Goal: Task Accomplishment & Management: Manage account settings

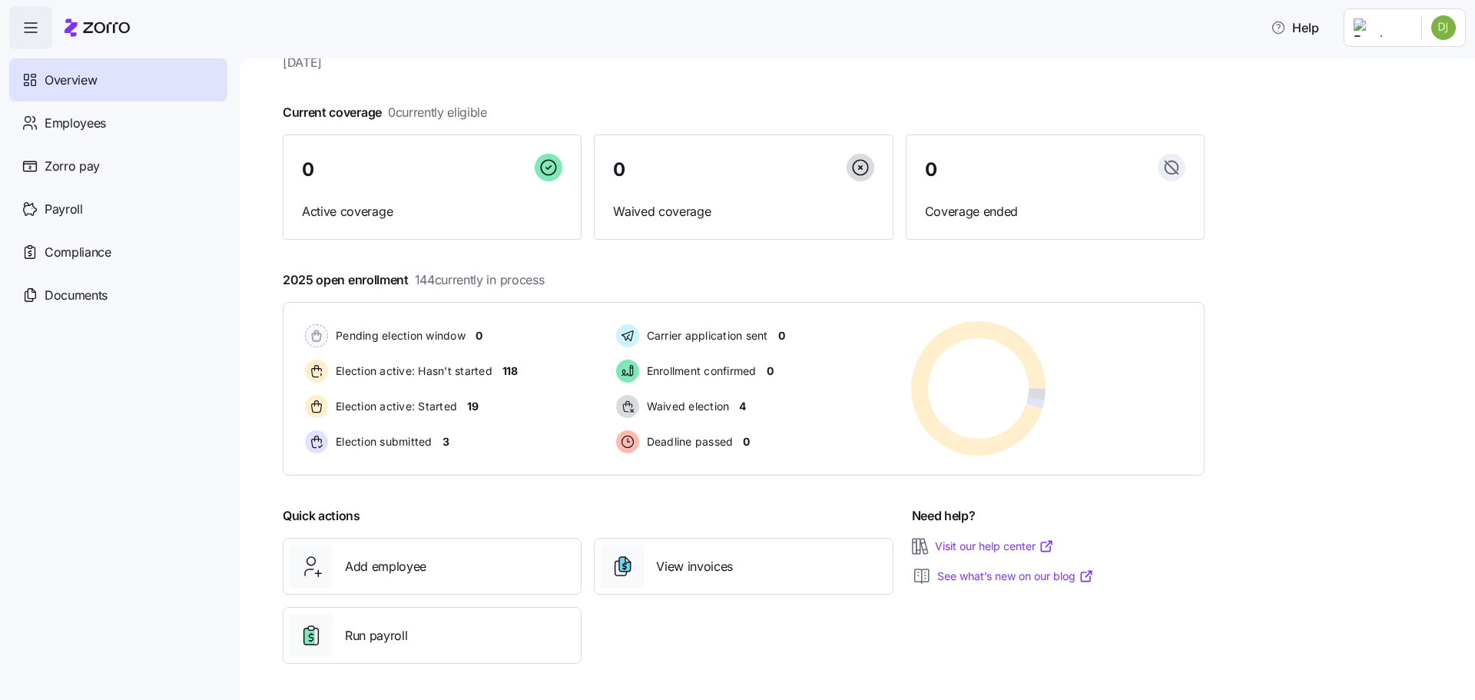
scroll to position [58, 0]
click at [98, 139] on div "Employees" at bounding box center [118, 122] width 218 height 43
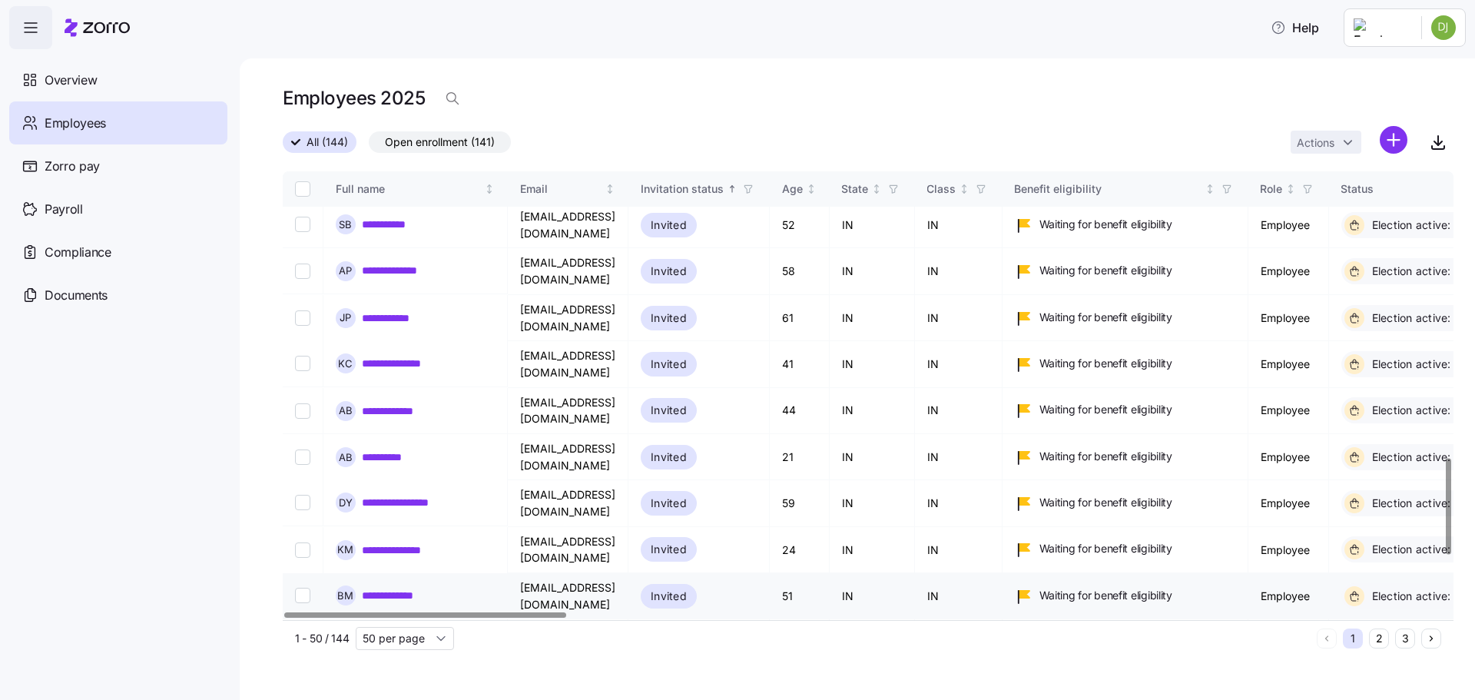
scroll to position [1383, 0]
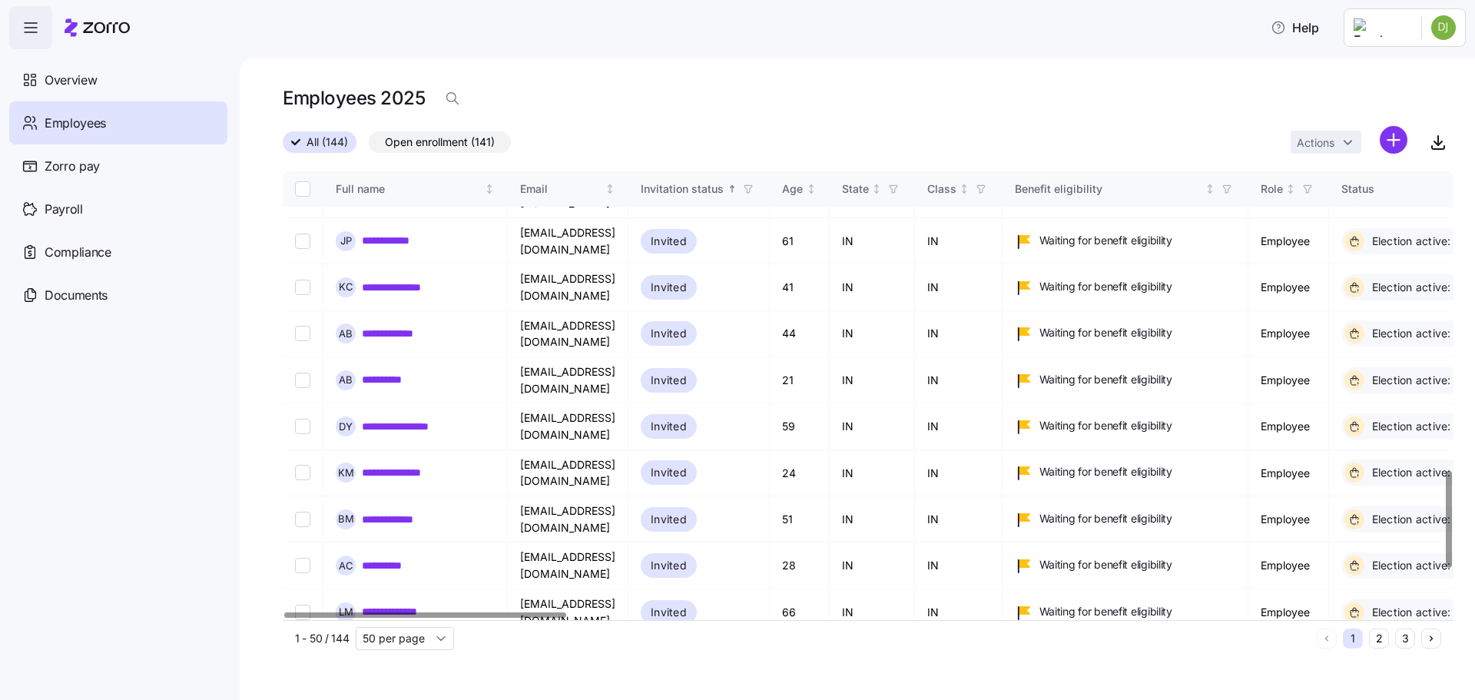
click at [754, 189] on icon "button" at bounding box center [748, 189] width 11 height 11
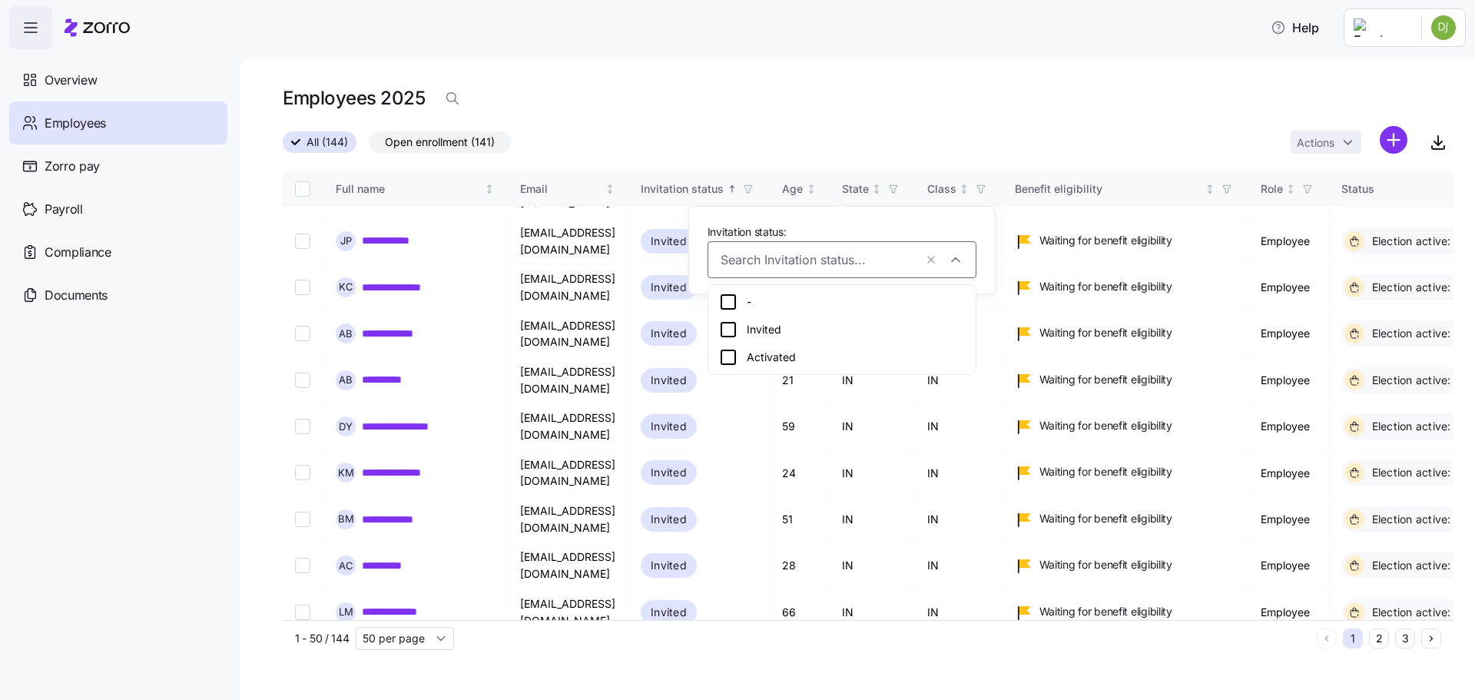
click at [731, 330] on icon at bounding box center [728, 329] width 18 height 18
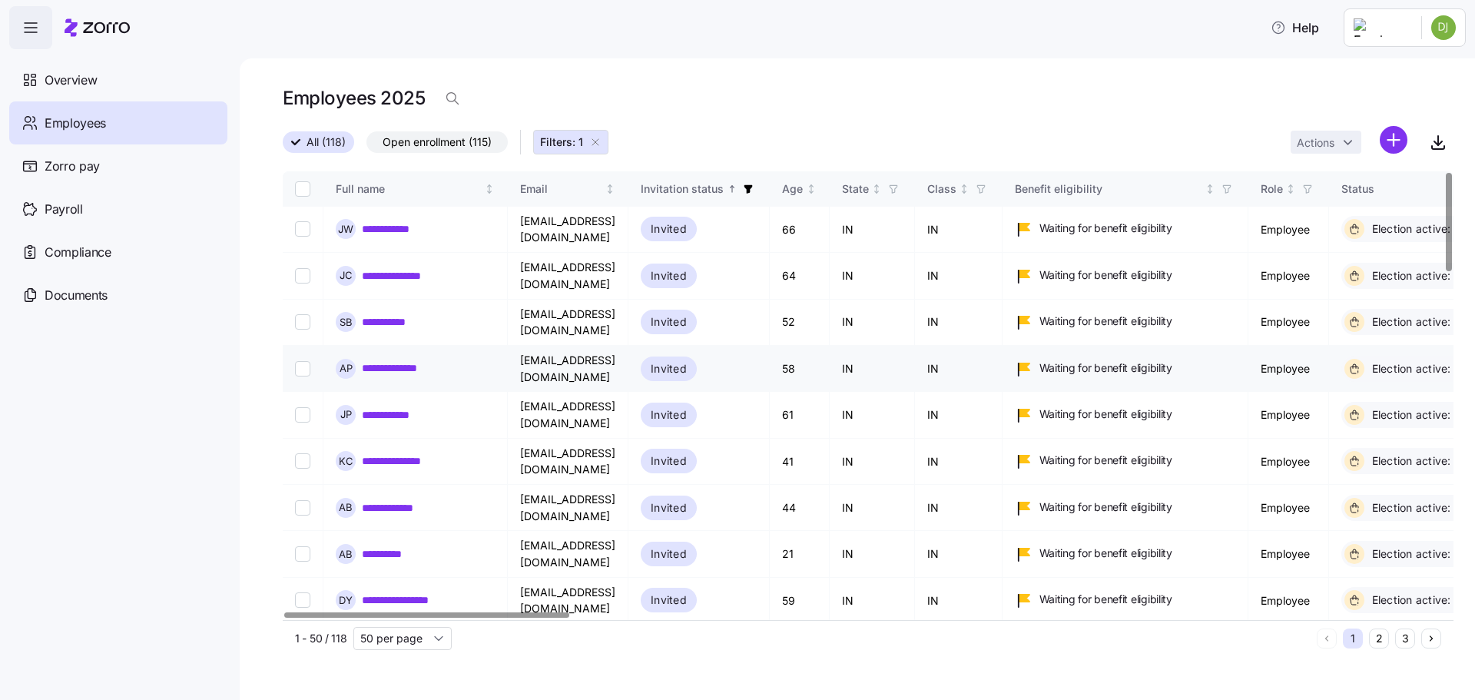
drag, startPoint x: 374, startPoint y: 190, endPoint x: 418, endPoint y: 233, distance: 61.4
click at [374, 190] on div "Full name" at bounding box center [409, 189] width 146 height 17
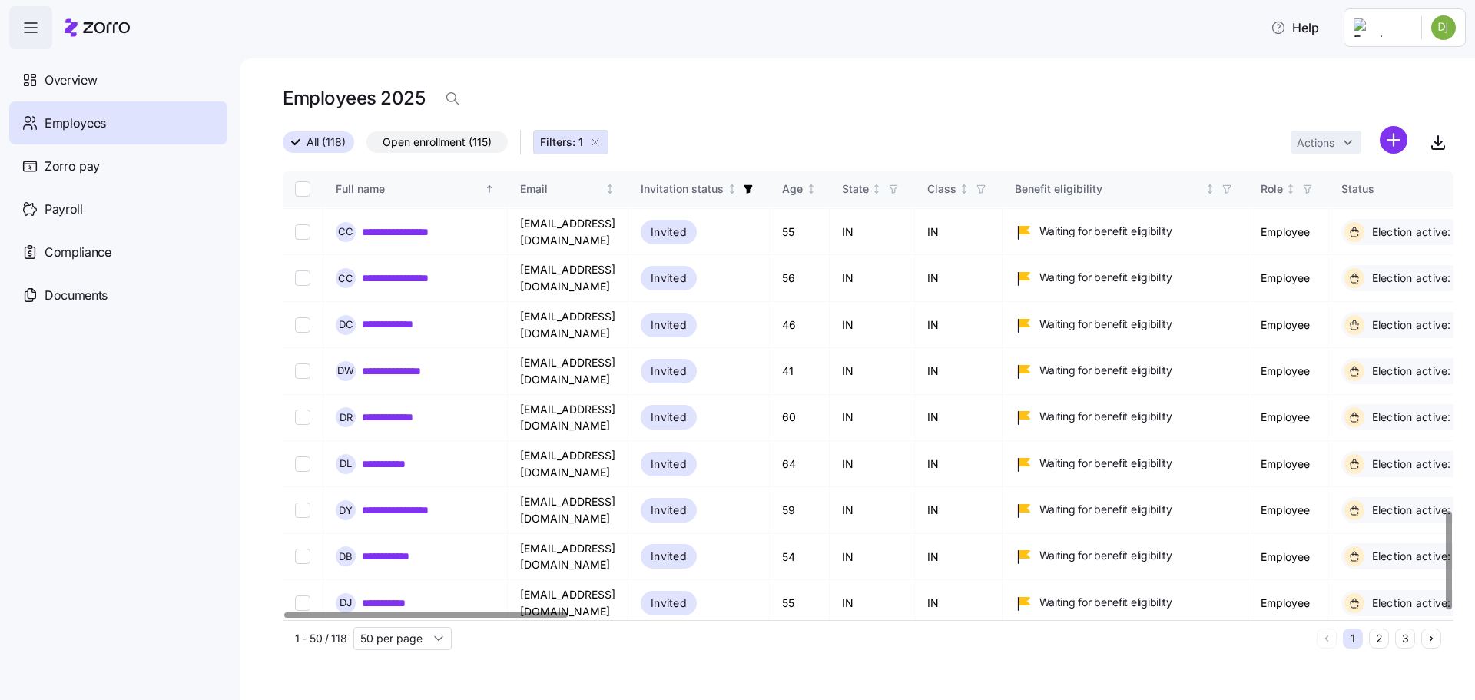
scroll to position [1545, 0]
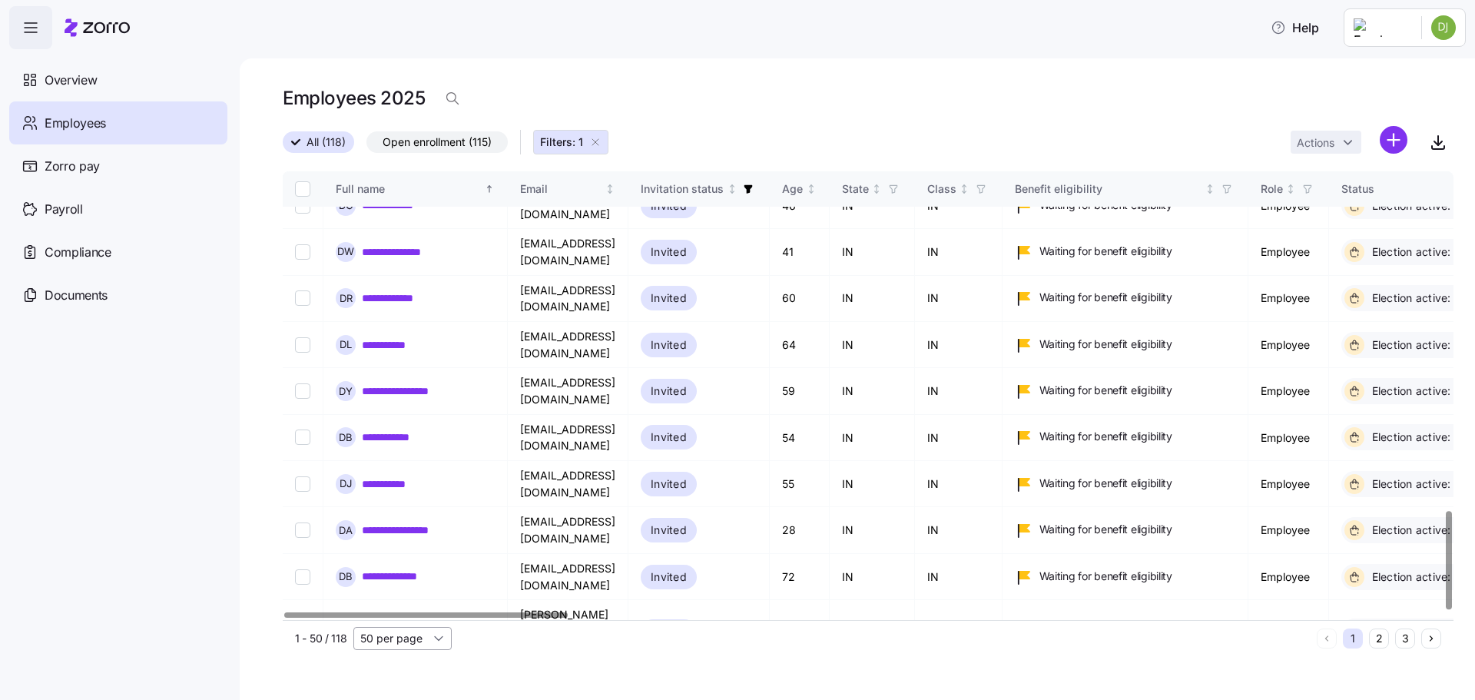
click at [418, 641] on input "50 per page" at bounding box center [402, 638] width 98 height 23
click at [418, 605] on span "150 per page" at bounding box center [398, 603] width 67 height 17
type input "150 per page"
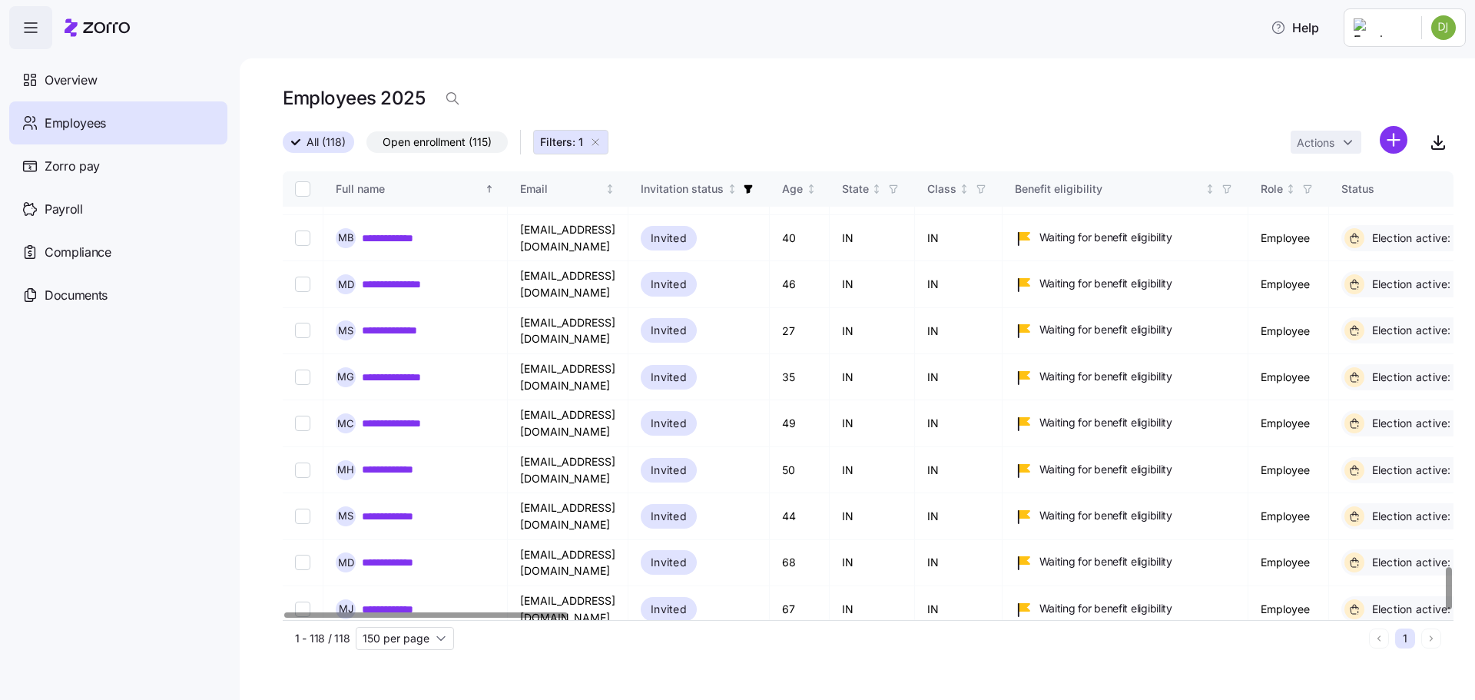
scroll to position [4210, 0]
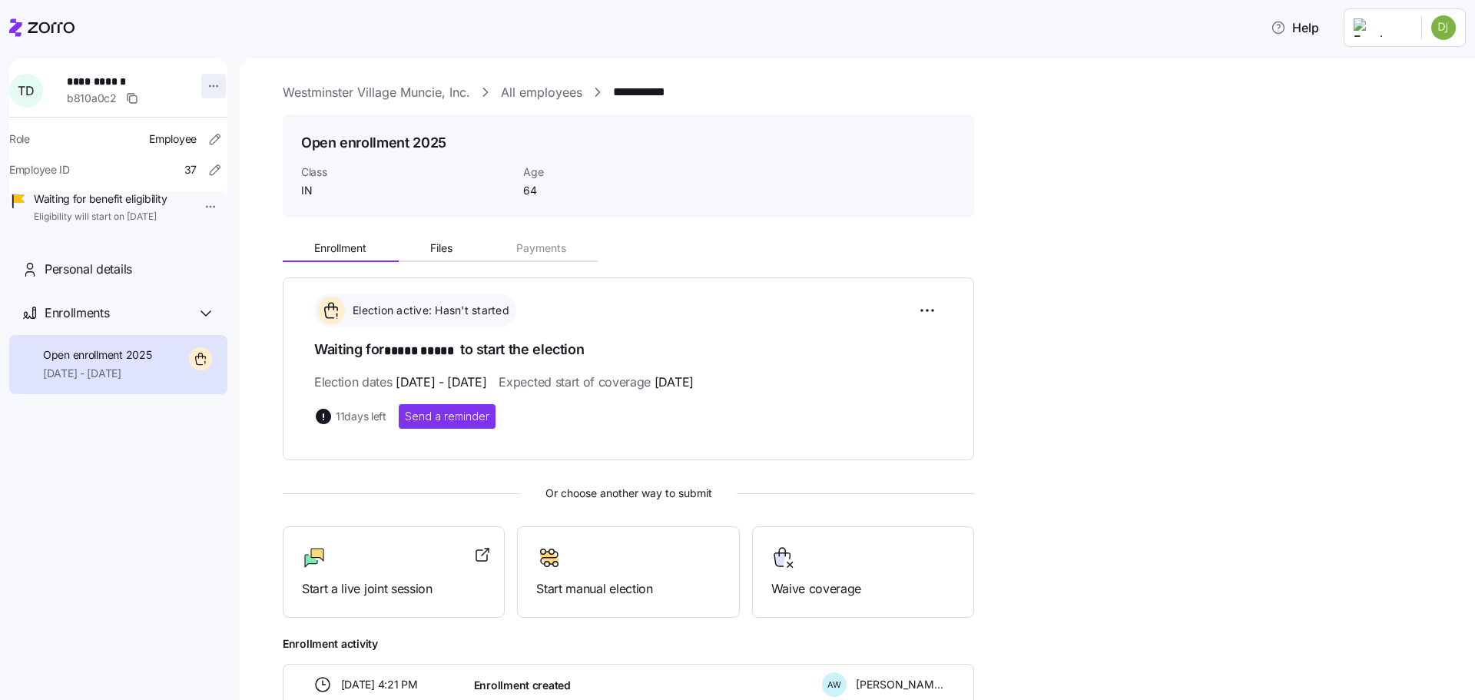
click at [203, 89] on html "**********" at bounding box center [737, 345] width 1475 height 691
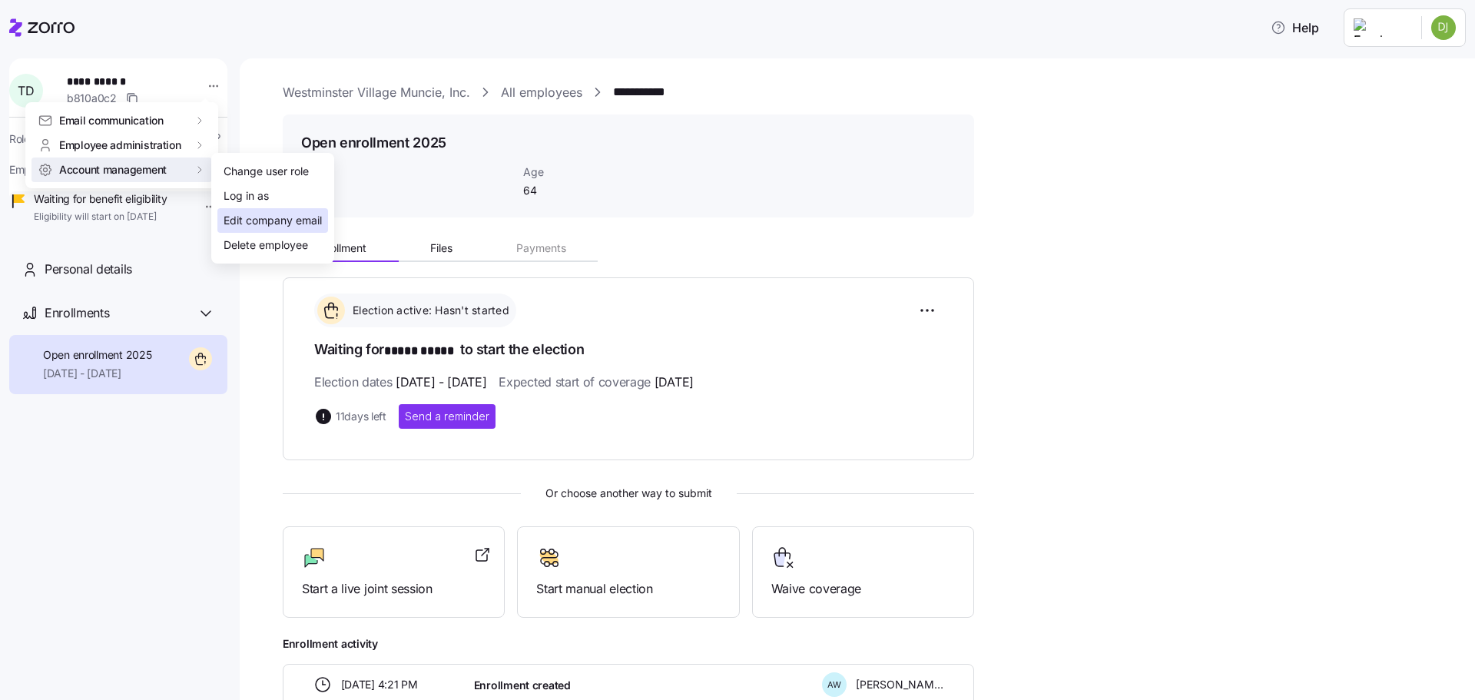
click at [295, 225] on div "Edit company email" at bounding box center [273, 220] width 98 height 17
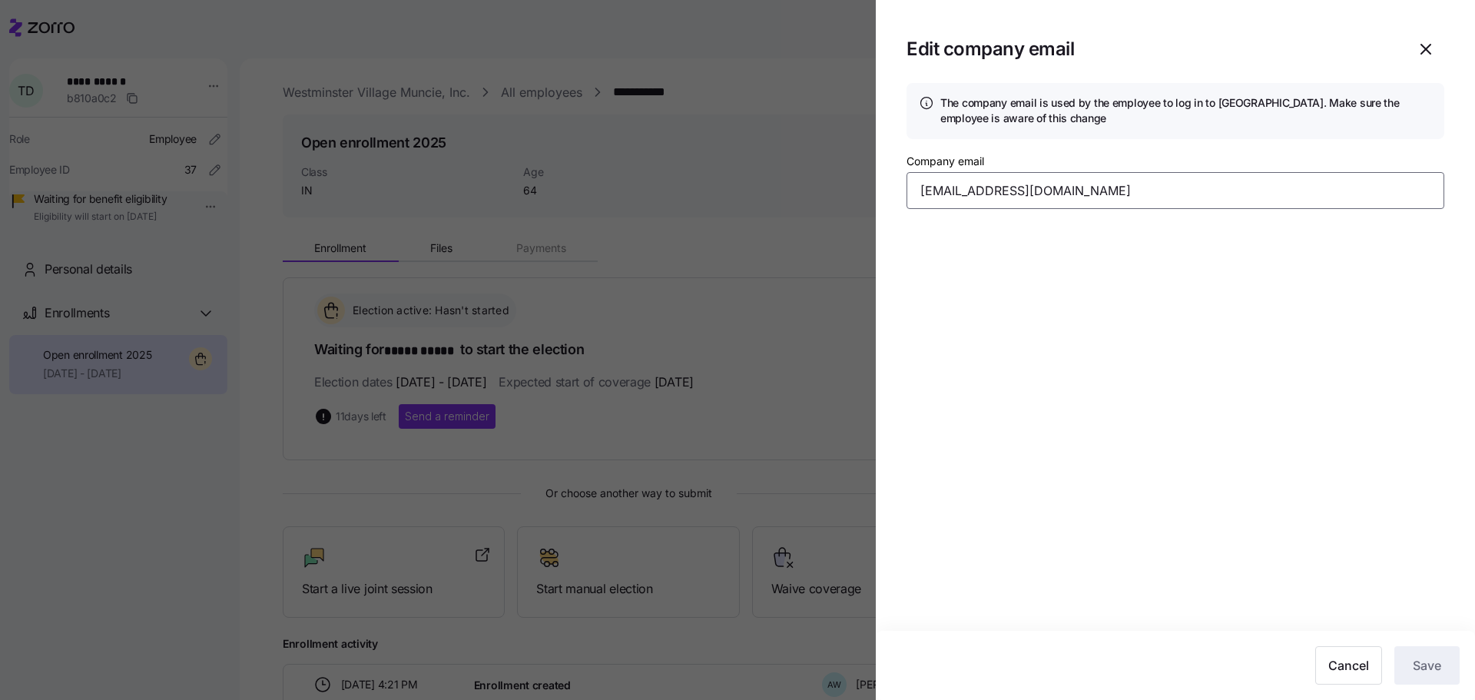
drag, startPoint x: 969, startPoint y: 191, endPoint x: 961, endPoint y: 194, distance: 8.0
click at [961, 194] on input "tdobbs12@gmail.com" at bounding box center [1176, 190] width 538 height 37
drag, startPoint x: 1053, startPoint y: 196, endPoint x: 965, endPoint y: 190, distance: 87.8
click at [965, 190] on input "tdobbs12@gmail.com" at bounding box center [1176, 190] width 538 height 37
type input "tdobbs@wvmuncie.com"
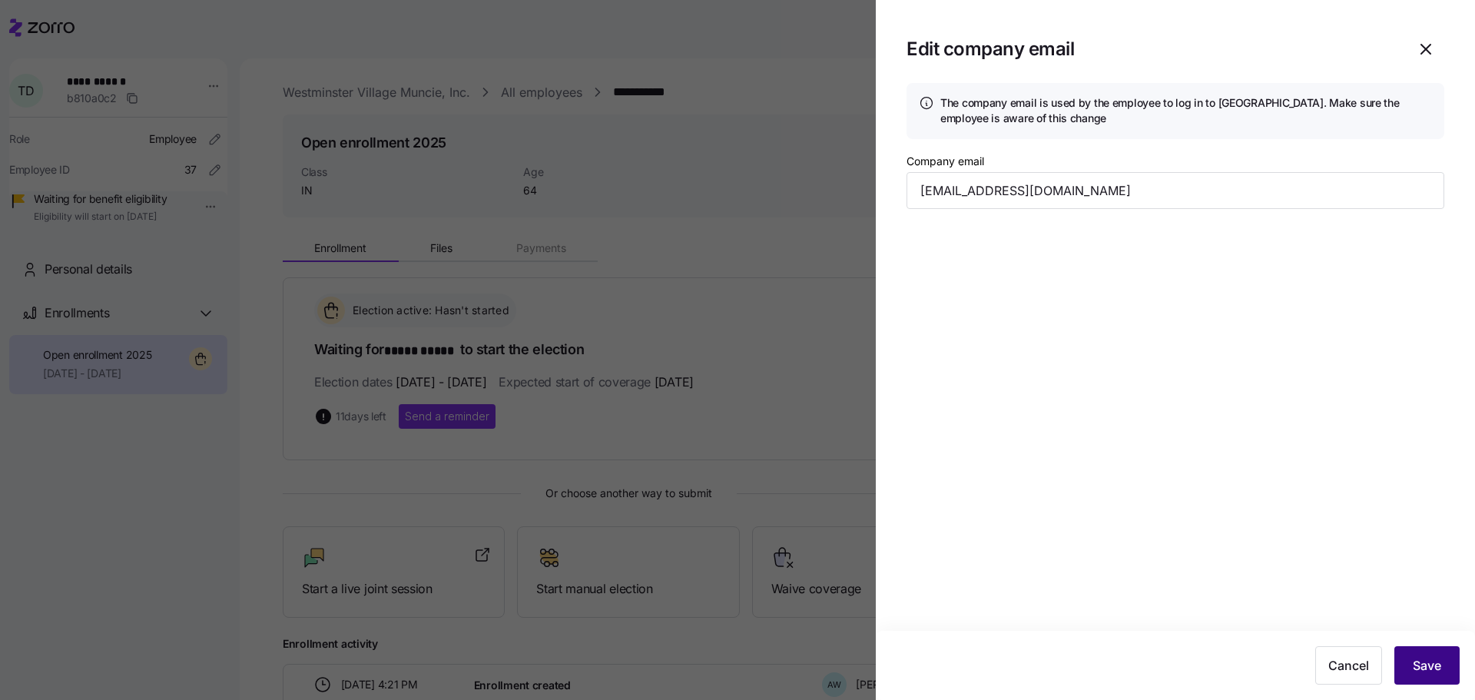
click at [1434, 666] on span "Save" at bounding box center [1427, 665] width 28 height 18
click at [1417, 657] on span "Save" at bounding box center [1427, 665] width 28 height 18
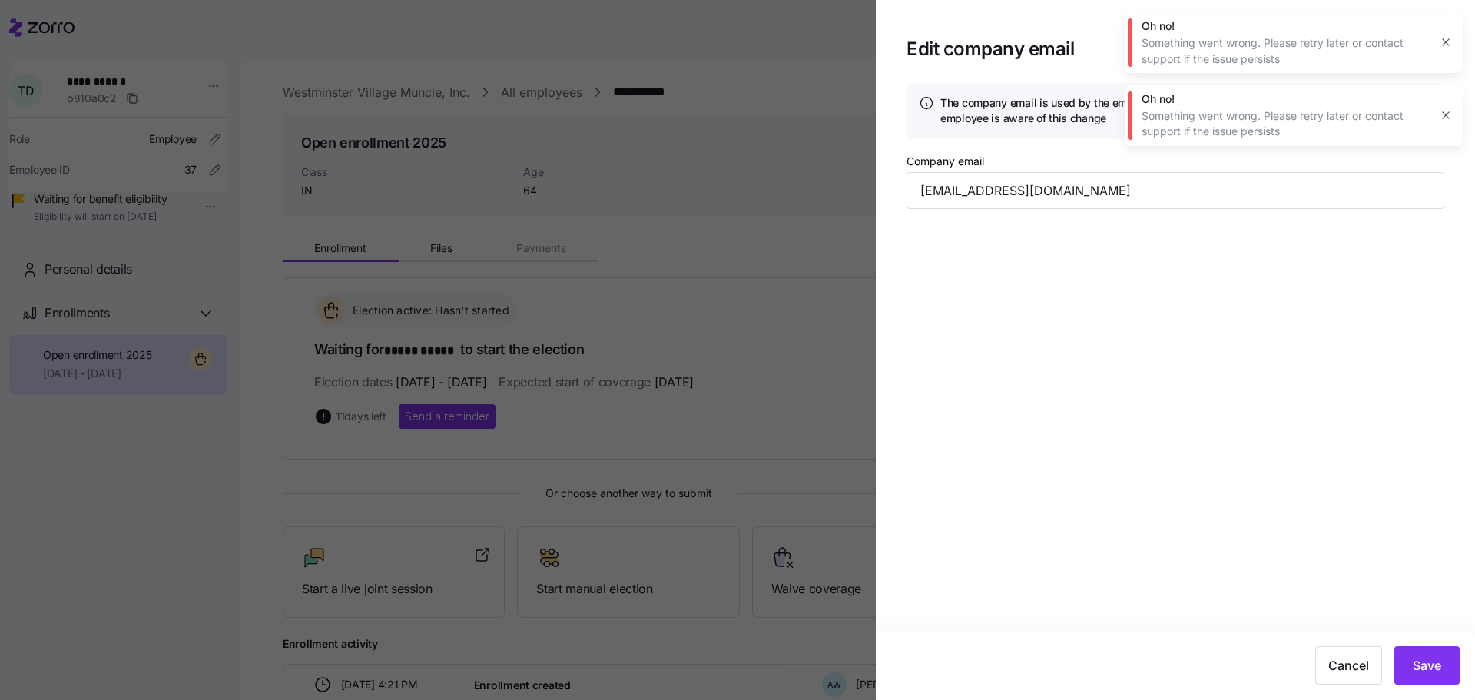
click at [1445, 113] on icon "button" at bounding box center [1446, 115] width 12 height 12
click at [1445, 44] on icon "button" at bounding box center [1445, 42] width 7 height 7
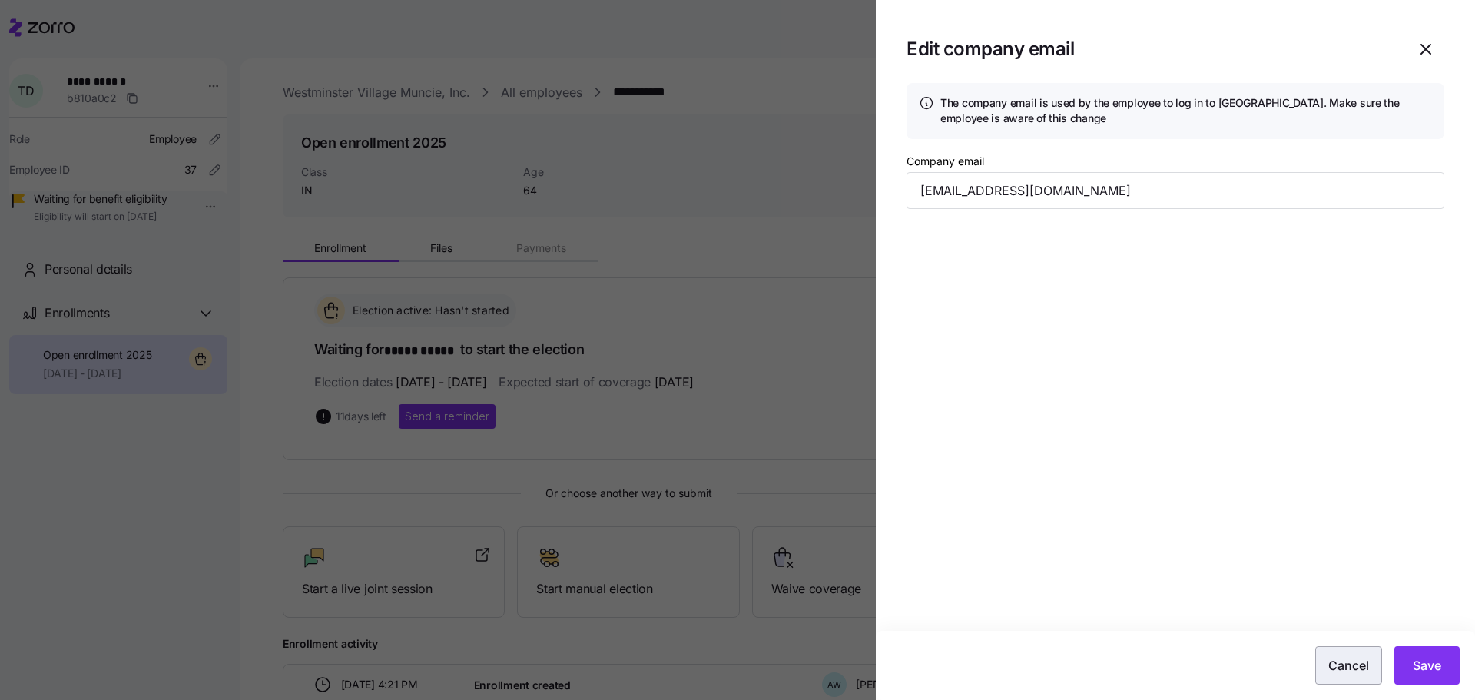
click at [1339, 659] on span "Cancel" at bounding box center [1349, 665] width 41 height 18
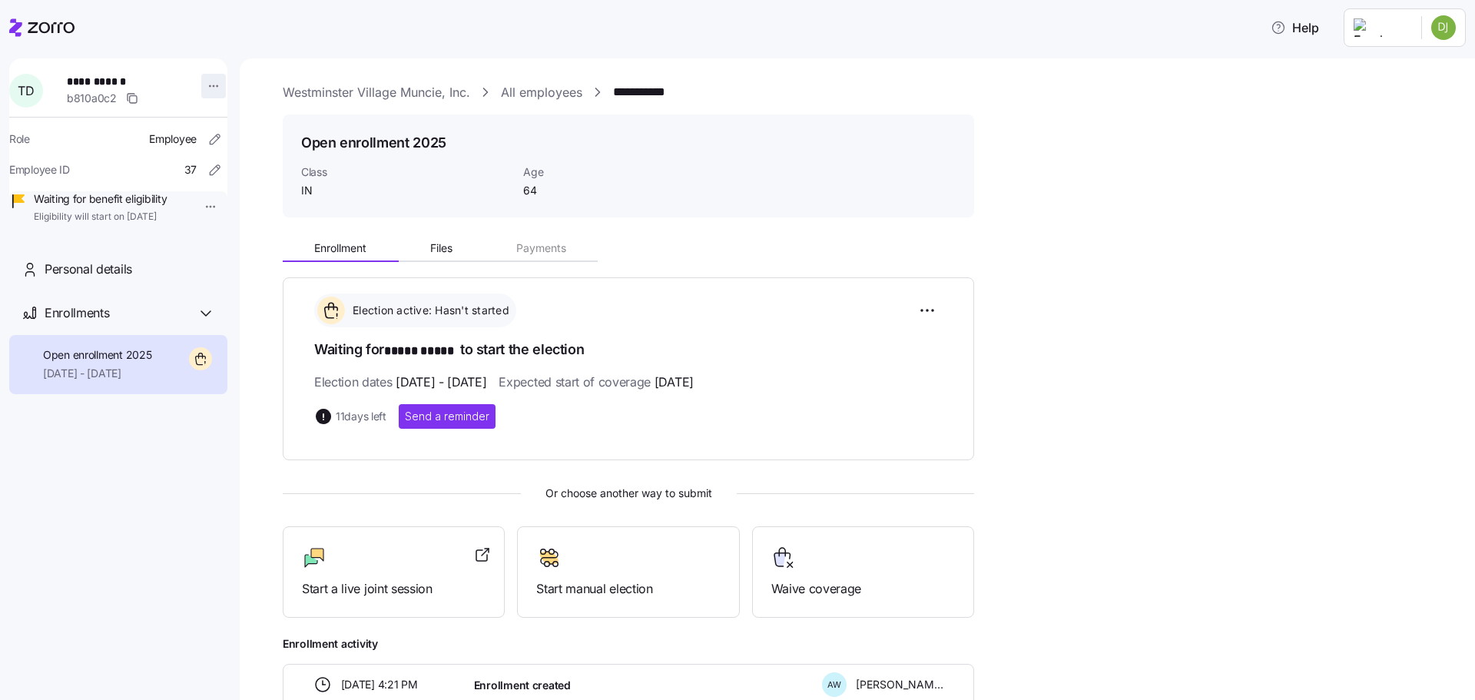
click at [207, 87] on html "**********" at bounding box center [737, 345] width 1475 height 691
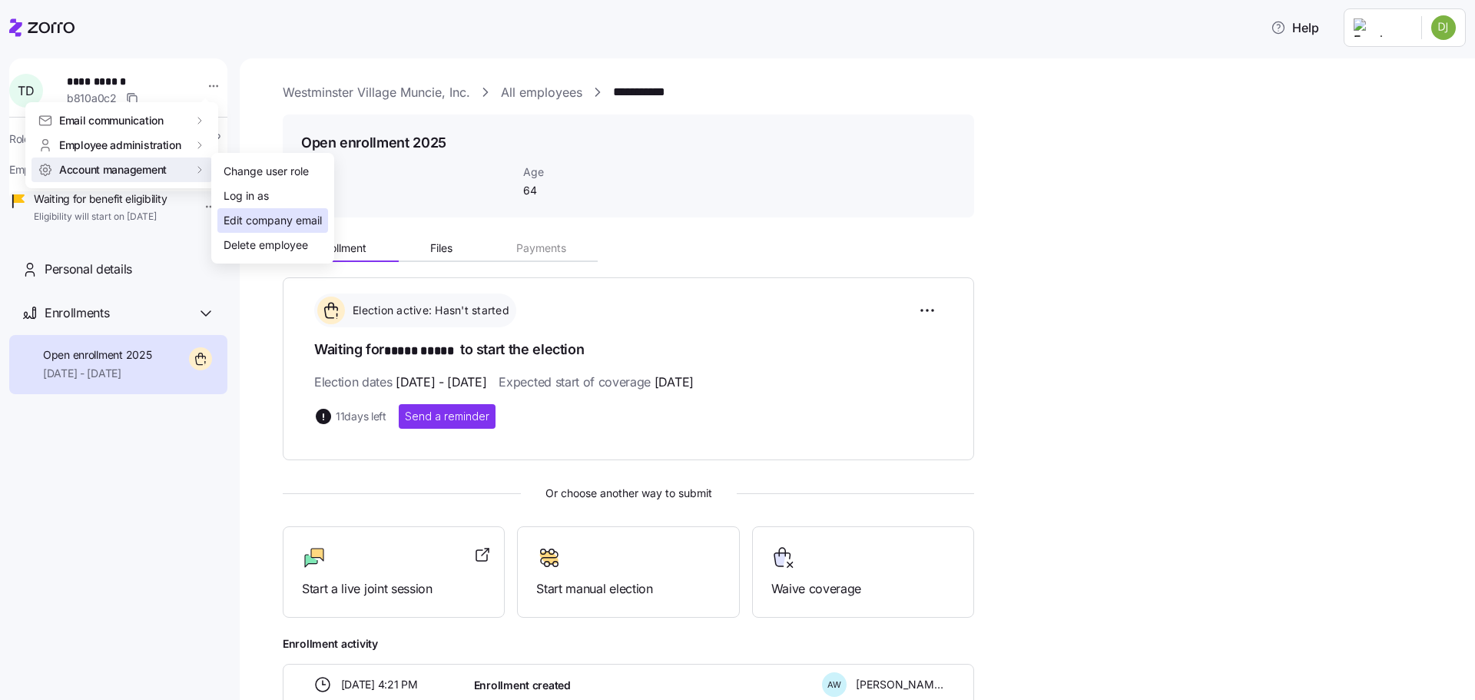
click at [293, 223] on div "Edit company email" at bounding box center [273, 220] width 98 height 17
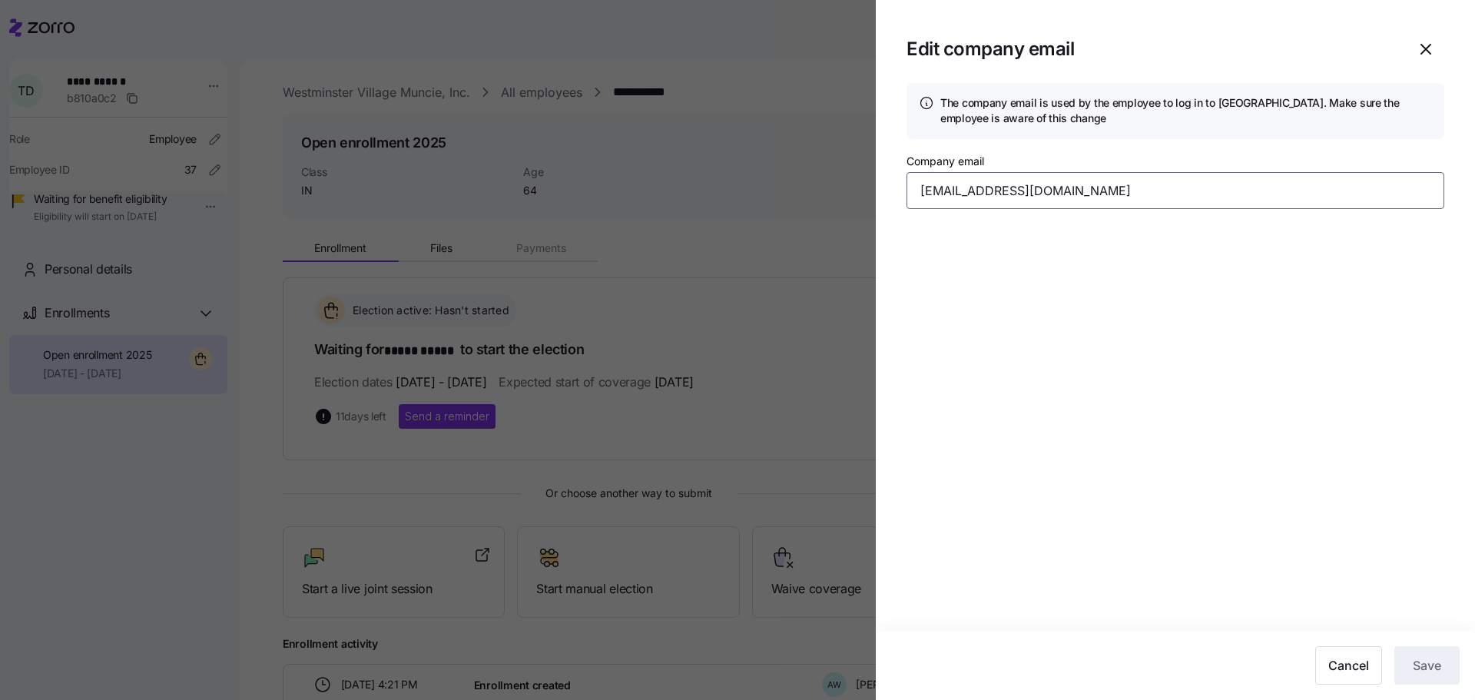
click at [971, 194] on input "tdobbs12@gmail.com" at bounding box center [1176, 190] width 538 height 37
click at [1351, 671] on span "Cancel" at bounding box center [1349, 665] width 41 height 18
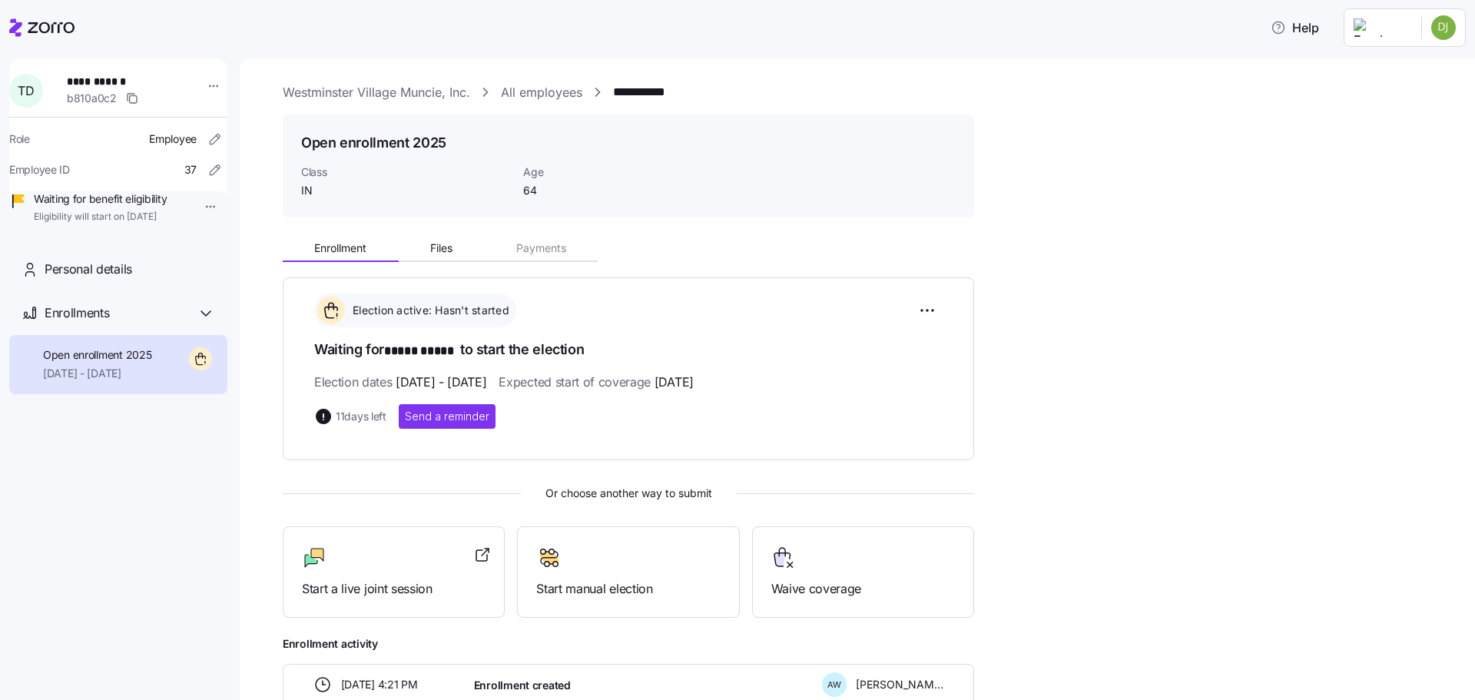
click at [1080, 388] on div "Enrollment Files Payments Election active: Hasn't started Waiting for ***** ***…" at bounding box center [868, 468] width 1171 height 476
click at [207, 91] on html "**********" at bounding box center [737, 345] width 1475 height 691
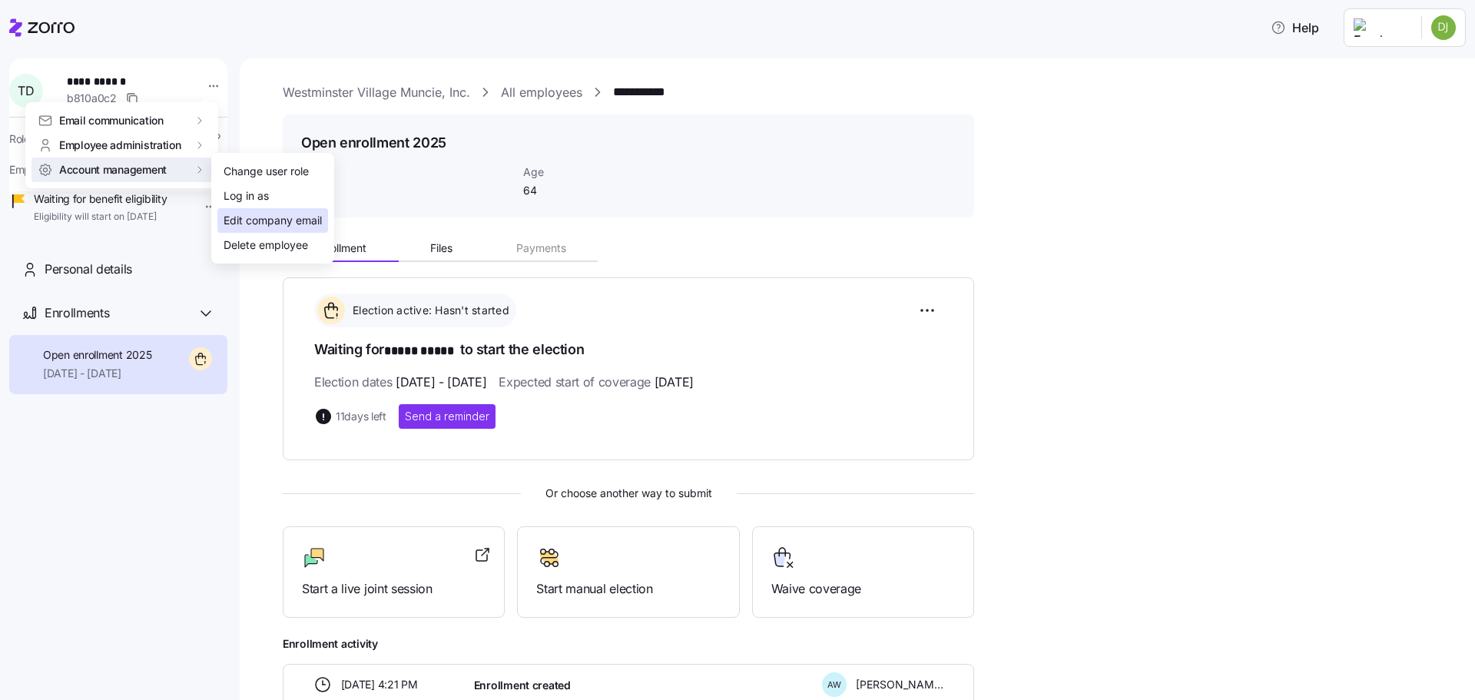
click at [274, 224] on div "Edit company email" at bounding box center [273, 220] width 98 height 17
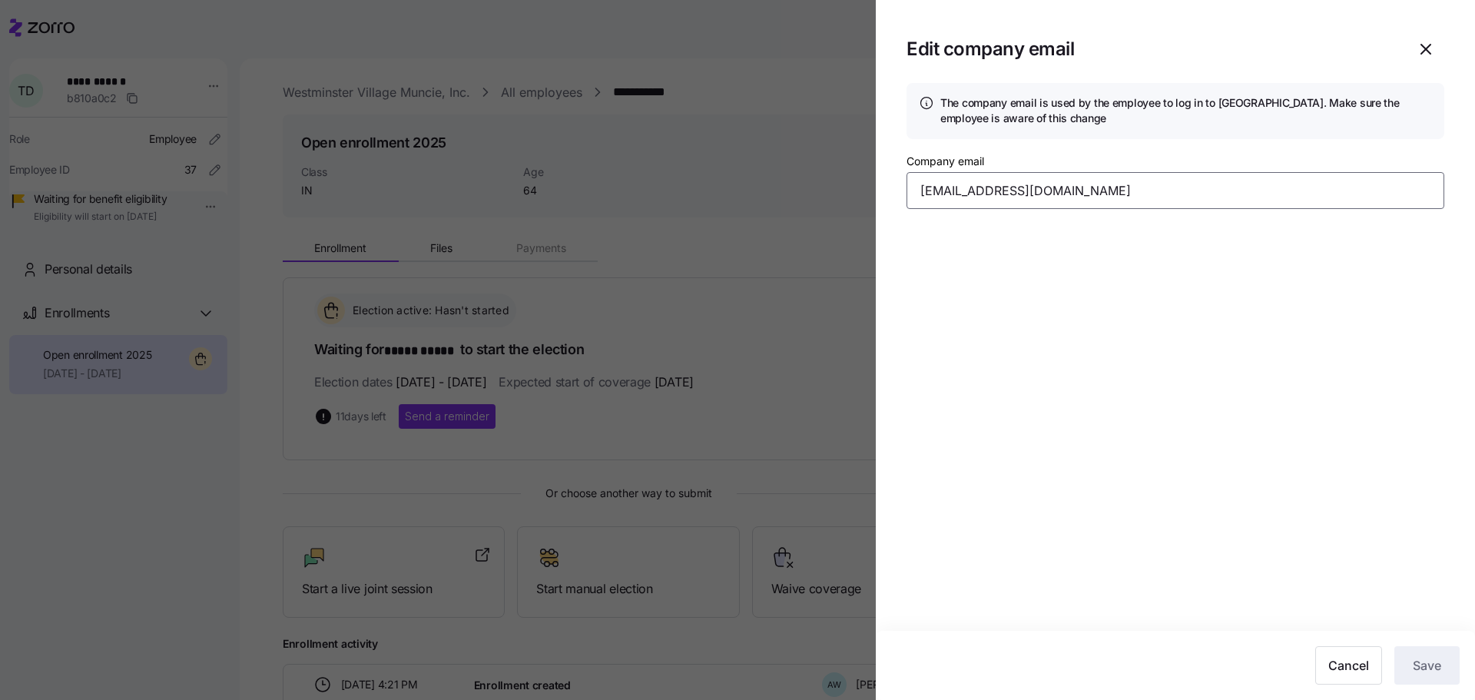
click at [967, 198] on input "tdobbs12@gmail.com" at bounding box center [1176, 190] width 538 height 37
drag, startPoint x: 974, startPoint y: 195, endPoint x: 962, endPoint y: 195, distance: 11.5
click at [962, 195] on input "tdobbs12@gmail.com" at bounding box center [1176, 190] width 538 height 37
drag, startPoint x: 1056, startPoint y: 193, endPoint x: 976, endPoint y: 192, distance: 79.9
click at [976, 192] on input "tdobbs@gmail.com" at bounding box center [1176, 190] width 538 height 37
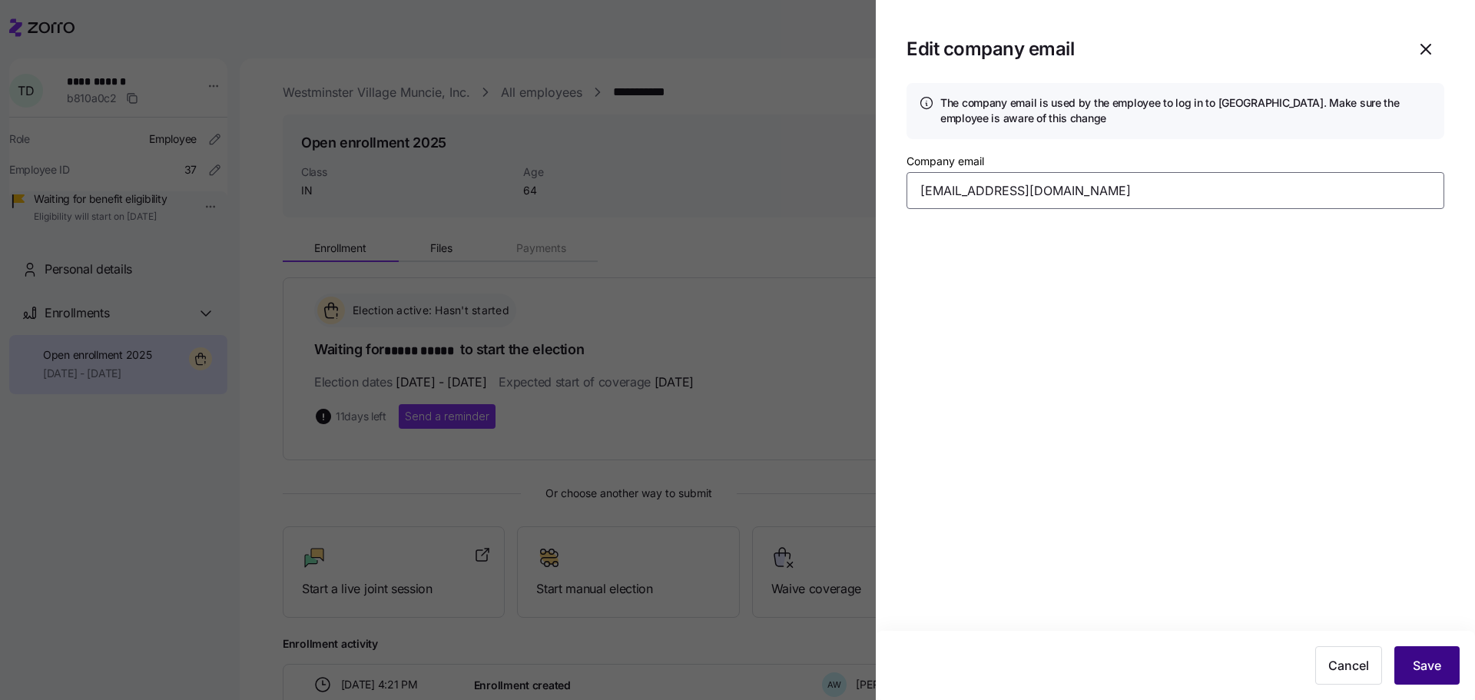
type input "tdobbs@wvmuncie.com"
click at [1425, 655] on button "Save" at bounding box center [1427, 665] width 65 height 38
click at [1443, 45] on icon "button" at bounding box center [1446, 42] width 12 height 12
click at [1425, 51] on icon "button" at bounding box center [1426, 49] width 9 height 9
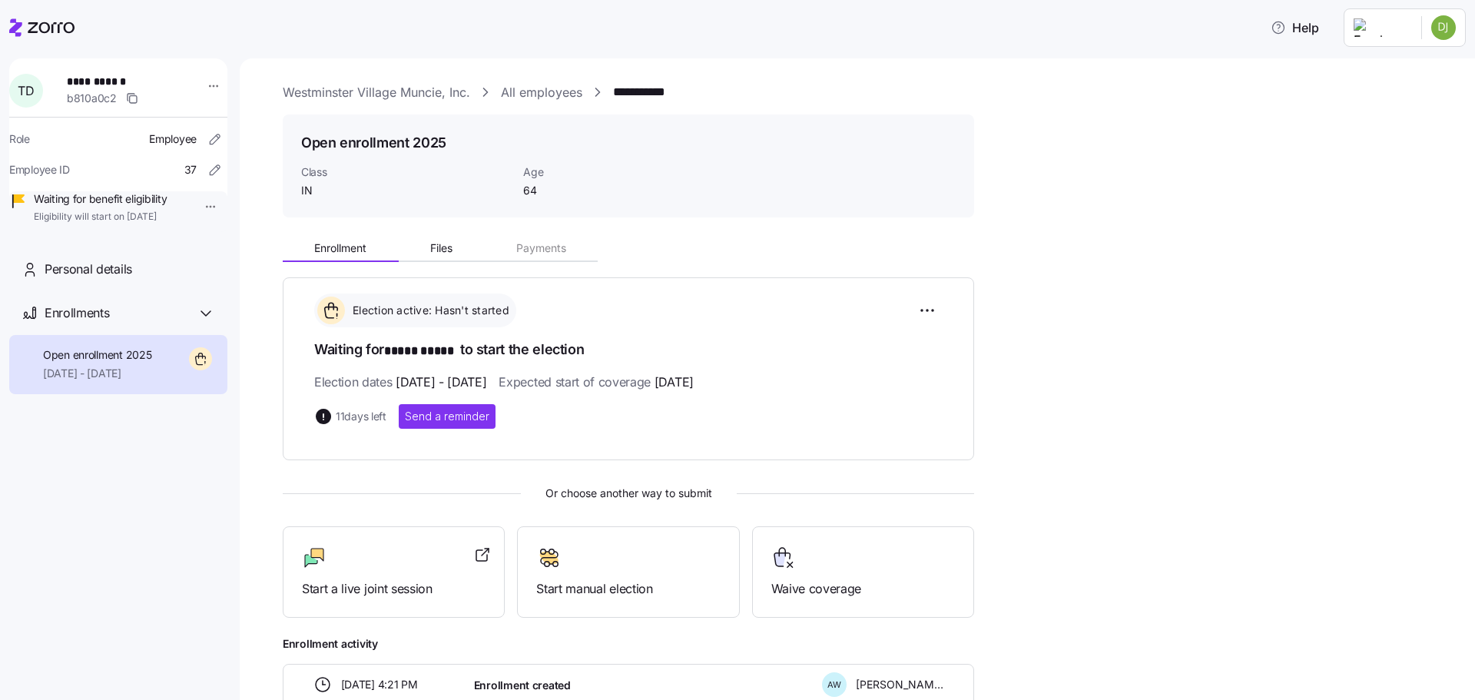
click at [531, 88] on link "All employees" at bounding box center [541, 92] width 81 height 19
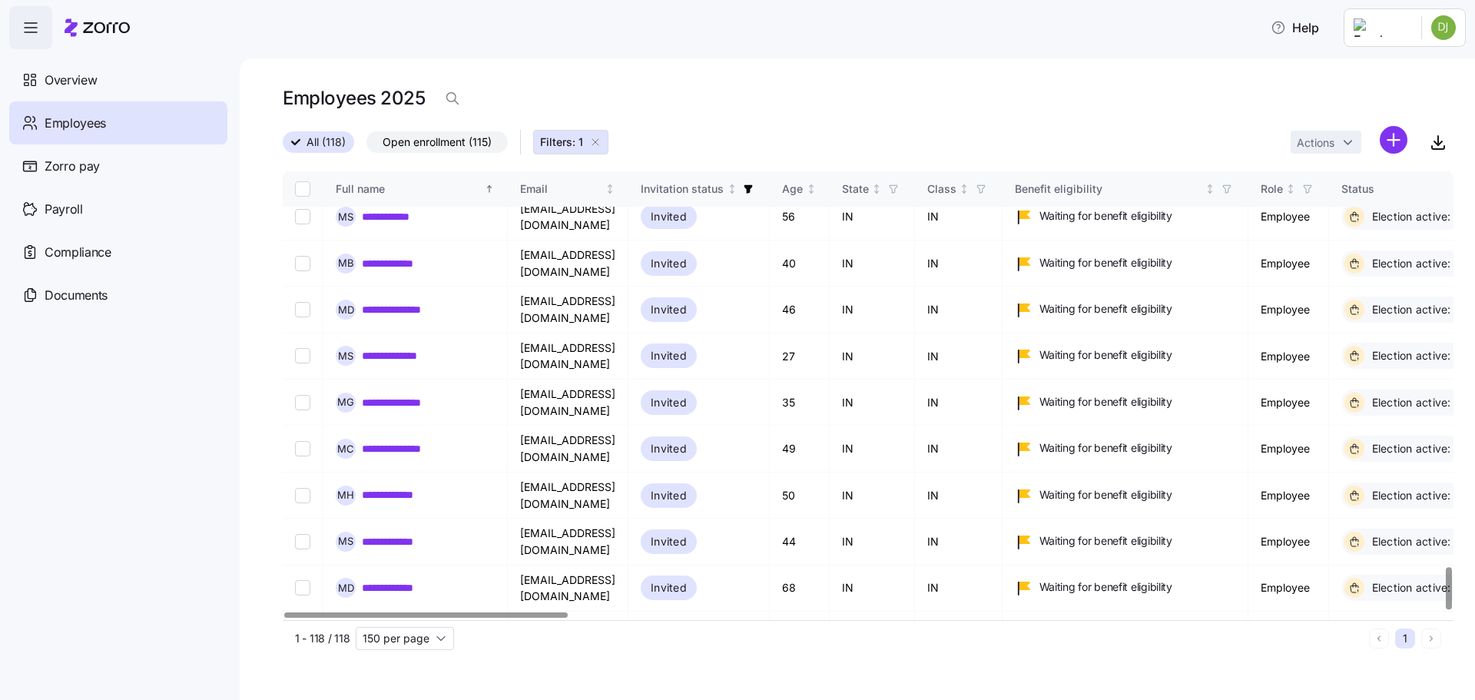
scroll to position [4210, 0]
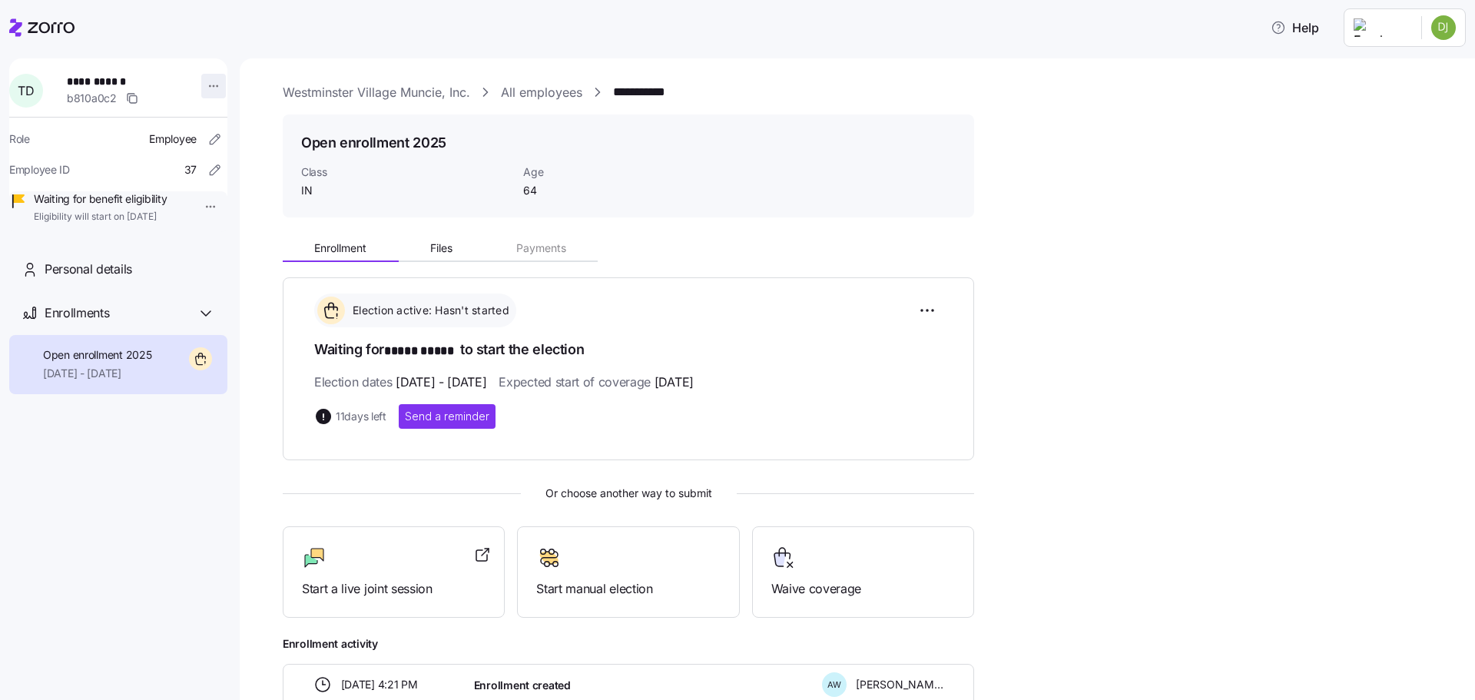
click at [210, 89] on html "**********" at bounding box center [737, 345] width 1475 height 691
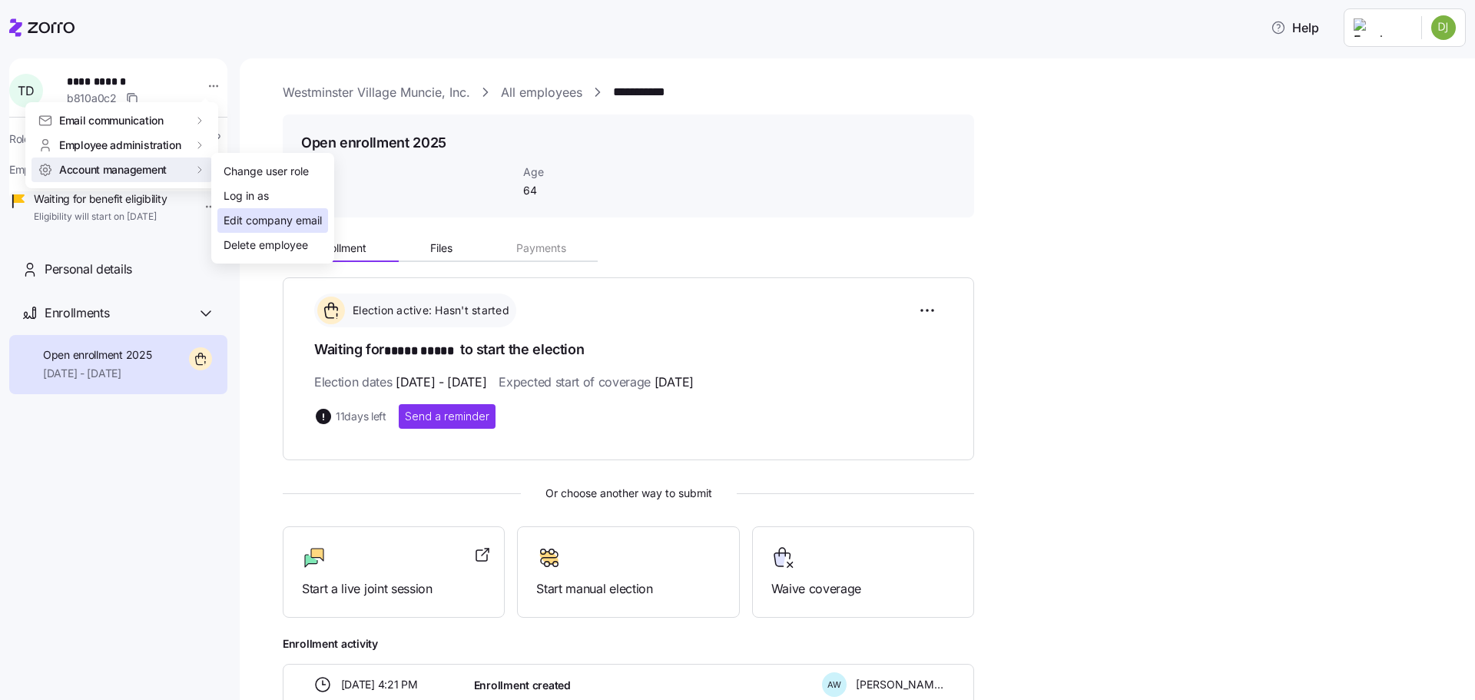
click at [293, 224] on div "Edit company email" at bounding box center [273, 220] width 98 height 17
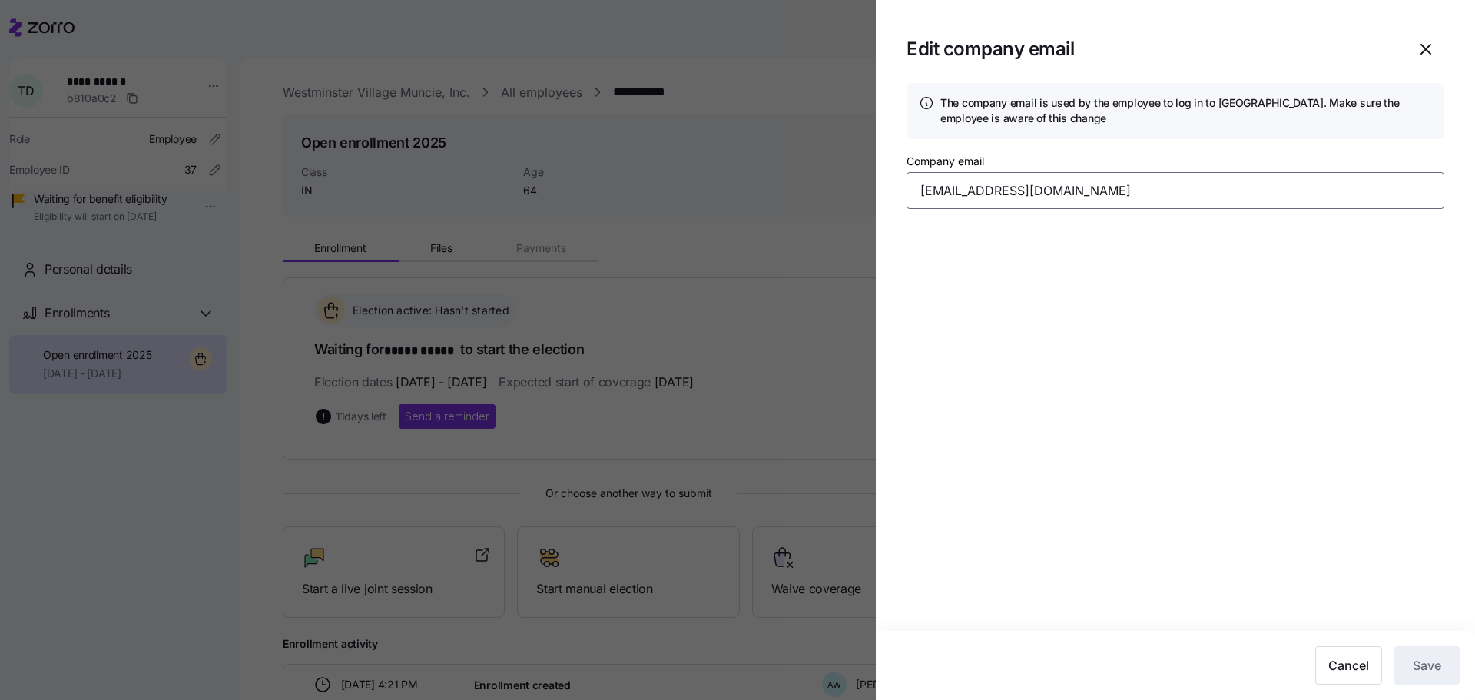
click at [997, 201] on input "tdobbs12@gmail.com" at bounding box center [1176, 190] width 538 height 37
drag, startPoint x: 1076, startPoint y: 197, endPoint x: 960, endPoint y: 191, distance: 116.2
click at [960, 191] on input "tdobbs12@gmail.com" at bounding box center [1176, 190] width 538 height 37
type input "tdobbs@wvmuncie.com"
click at [1426, 671] on span "Save" at bounding box center [1427, 665] width 28 height 18
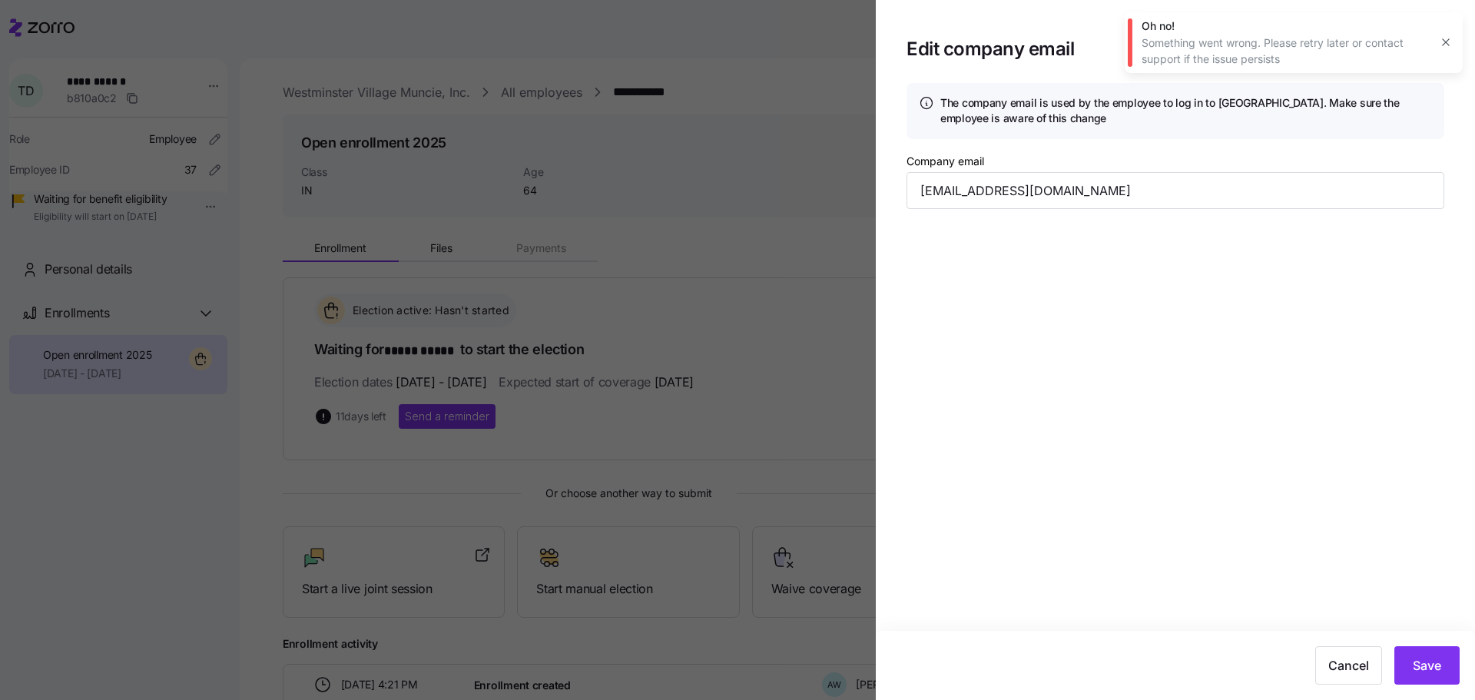
click at [1316, 51] on div "Something went wrong. Please retry later or contact support if the issue persis…" at bounding box center [1285, 51] width 287 height 32
click at [1443, 41] on icon "button" at bounding box center [1446, 42] width 12 height 12
click at [1428, 48] on icon "button" at bounding box center [1426, 49] width 18 height 18
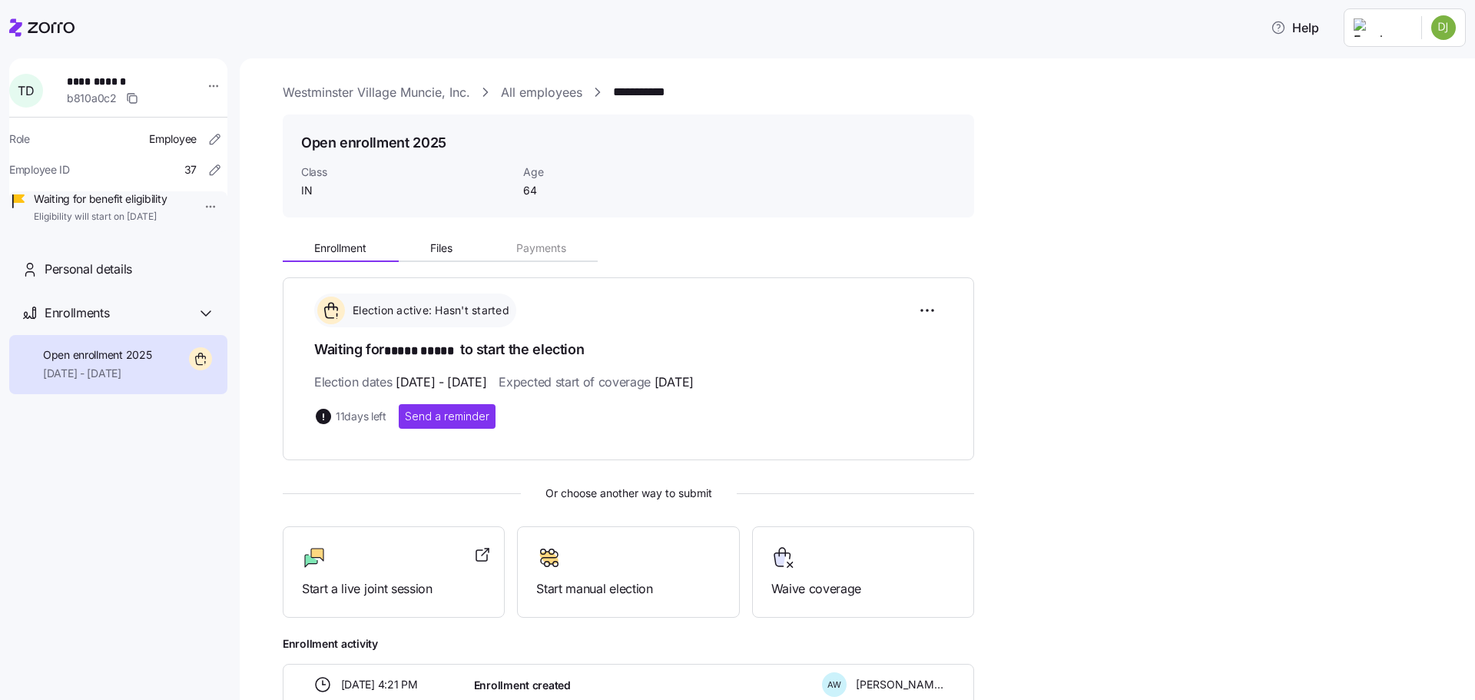
click at [518, 94] on link "All employees" at bounding box center [541, 92] width 81 height 19
click at [1461, 21] on html "**********" at bounding box center [737, 345] width 1475 height 691
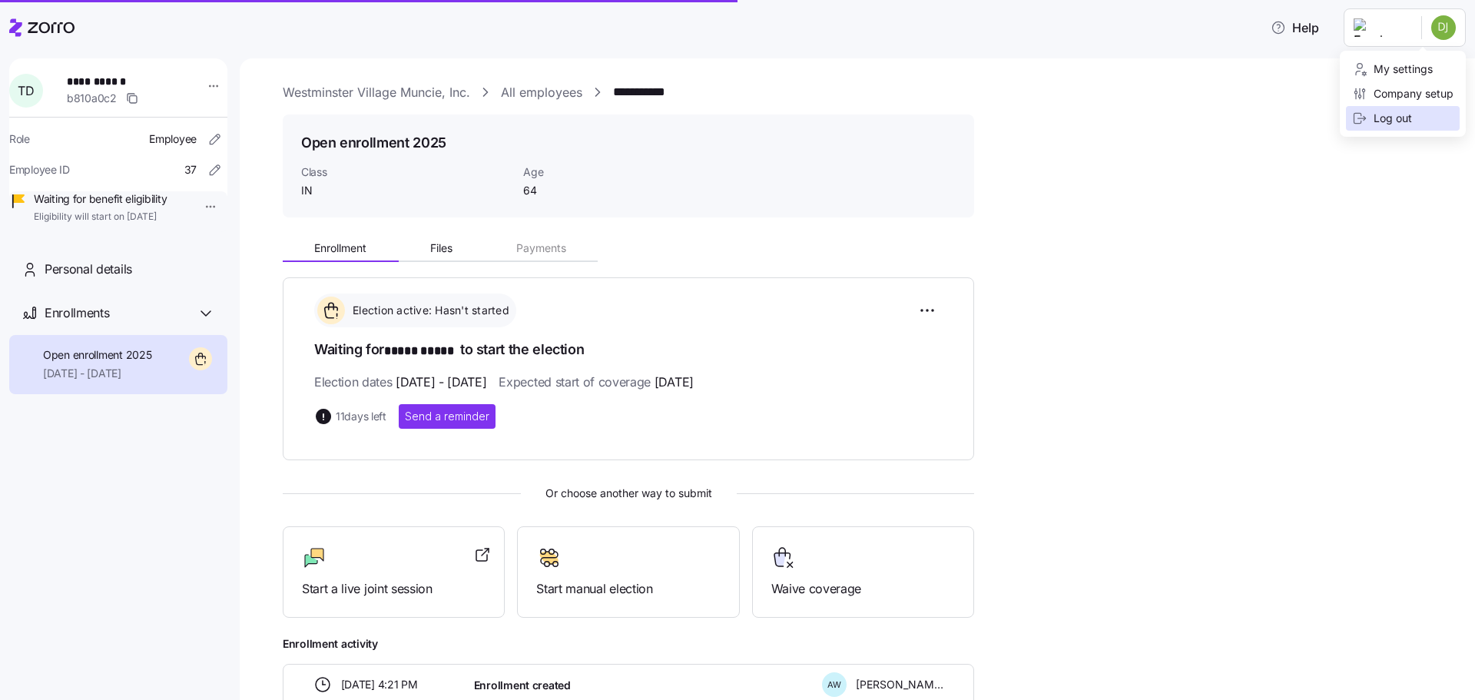
click at [1385, 110] on div "Log out" at bounding box center [1382, 118] width 60 height 17
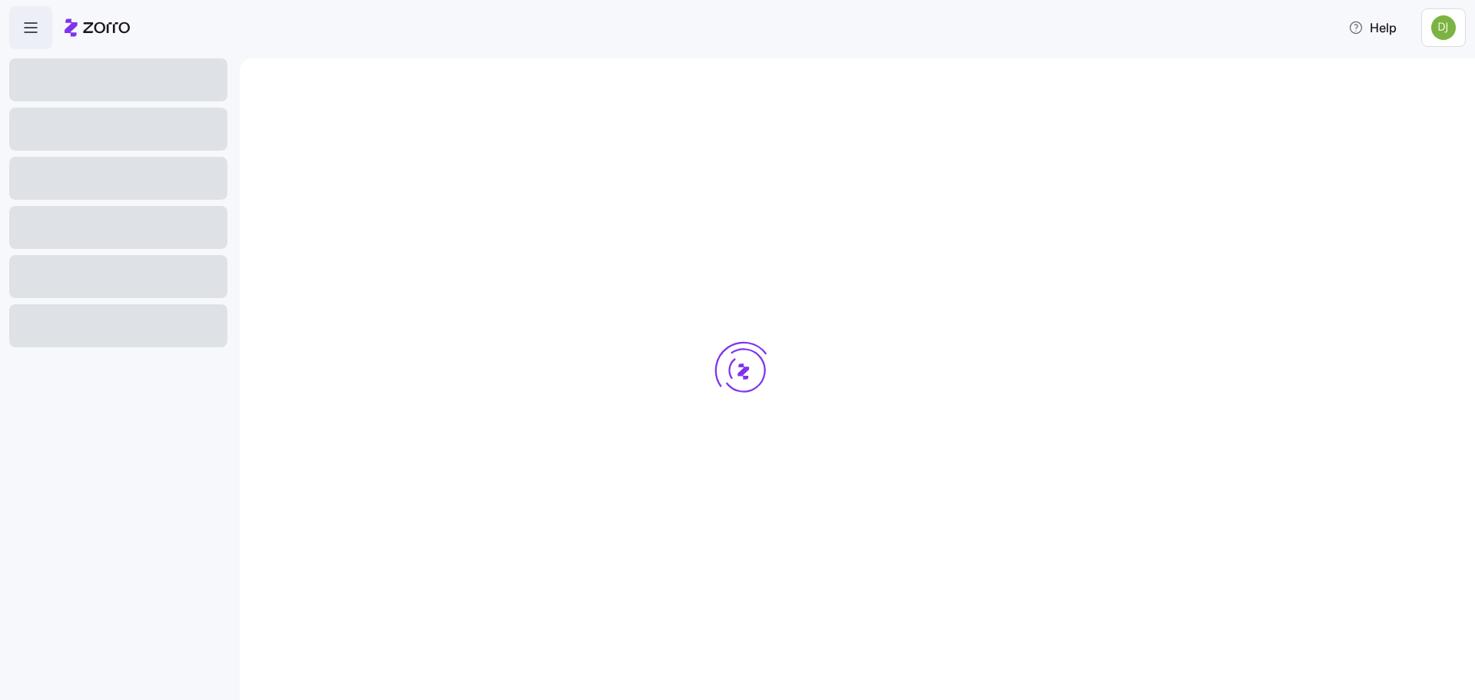
scroll to position [34, 0]
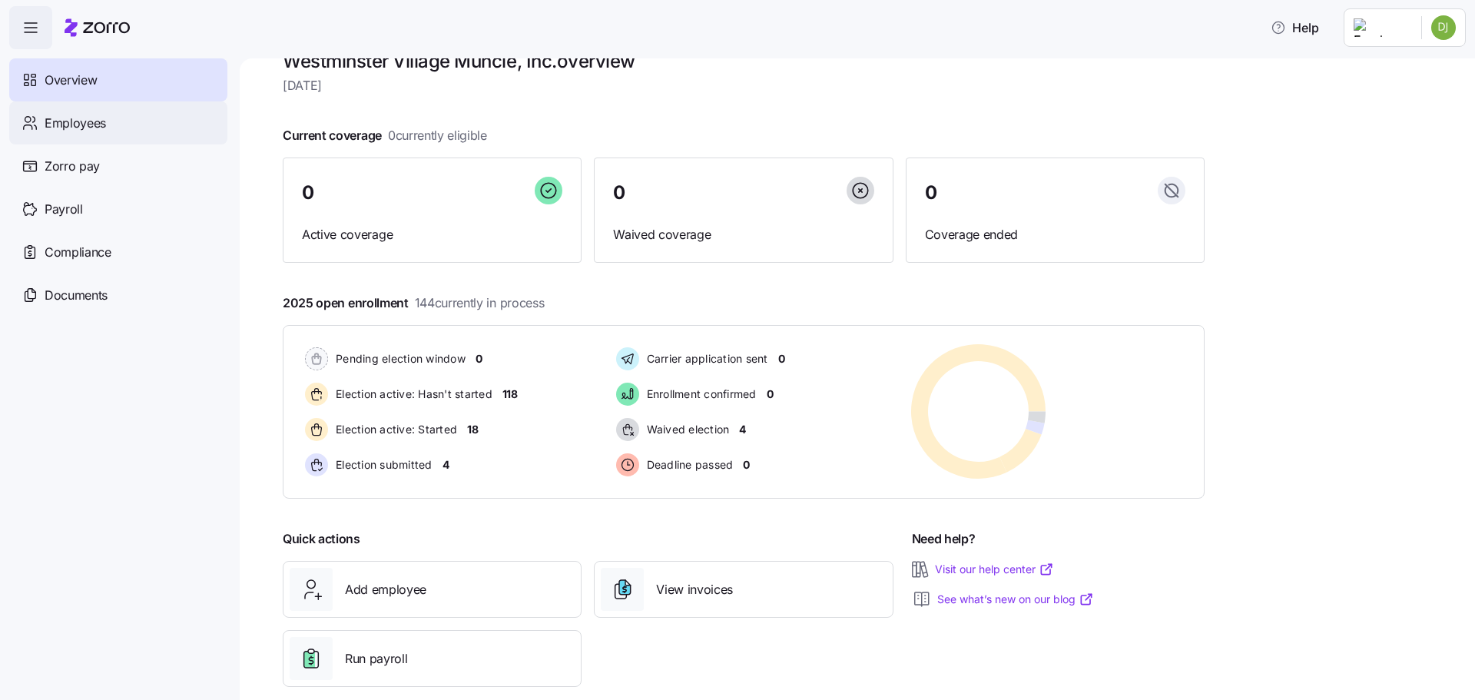
click at [65, 128] on span "Employees" at bounding box center [75, 123] width 61 height 19
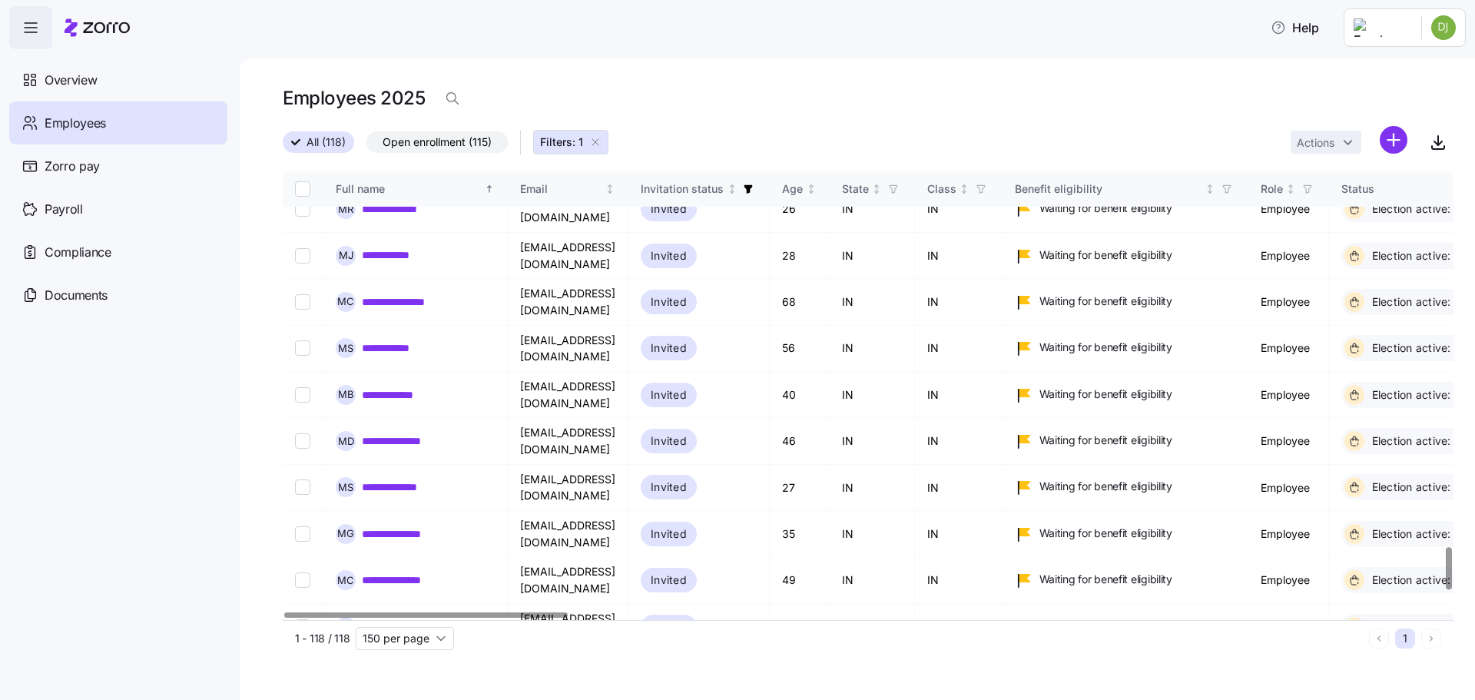
scroll to position [4210, 0]
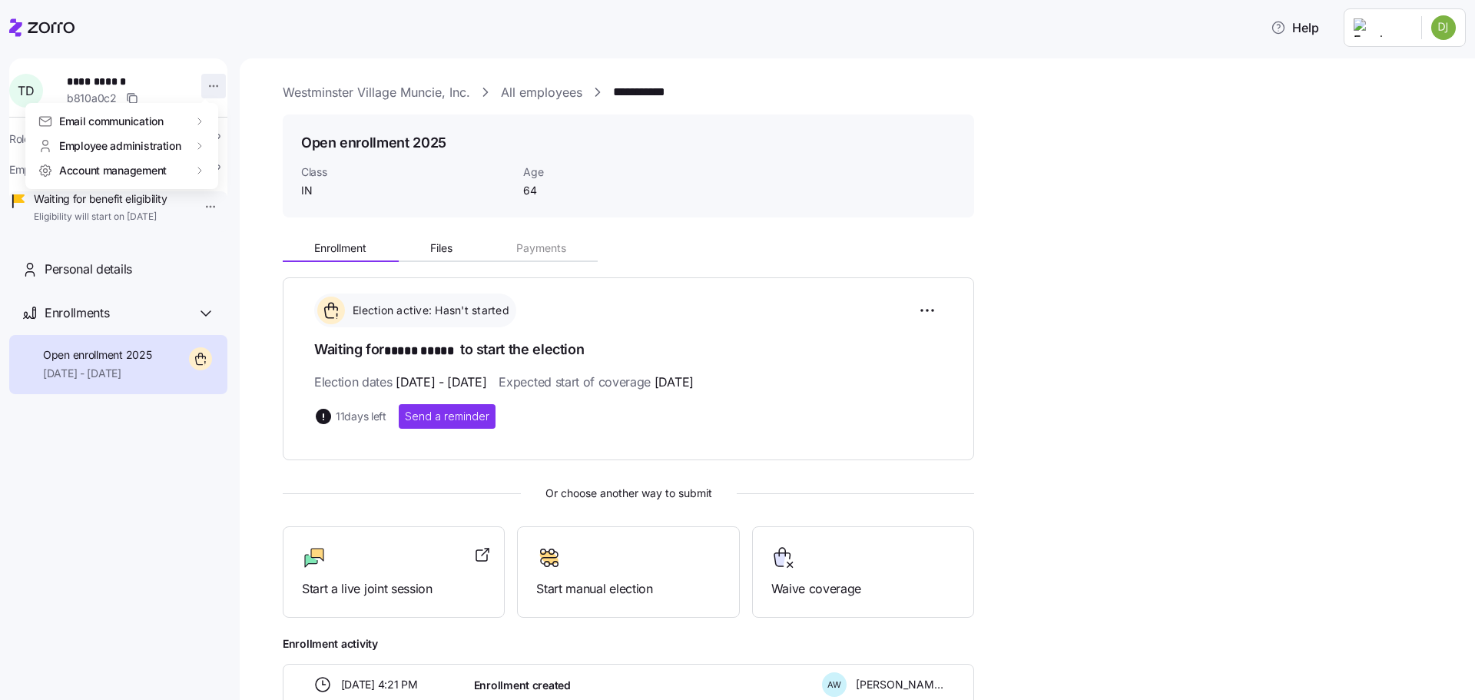
click at [213, 79] on html "**********" at bounding box center [737, 345] width 1475 height 691
click at [295, 229] on div "Edit company email" at bounding box center [272, 220] width 111 height 25
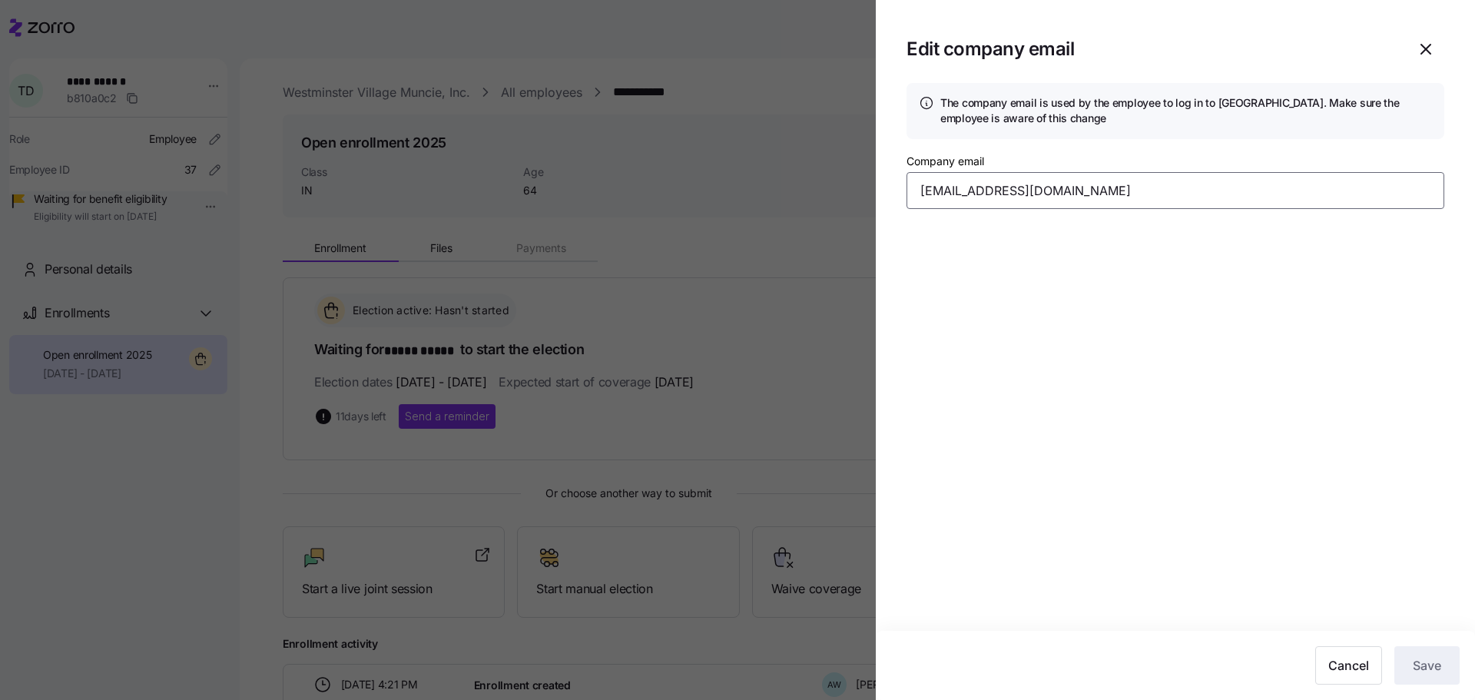
click at [971, 197] on input "tdobbs12@gmail.com" at bounding box center [1176, 190] width 538 height 37
drag, startPoint x: 1060, startPoint y: 194, endPoint x: 707, endPoint y: 166, distance: 353.8
click at [707, 691] on div "Edit company email The company email is used by the employee to log in to Zorro…" at bounding box center [737, 691] width 1475 height 0
click at [930, 191] on input "tdobbs12@gmail.com" at bounding box center [1176, 190] width 538 height 37
click at [1428, 657] on span "Save" at bounding box center [1427, 665] width 28 height 18
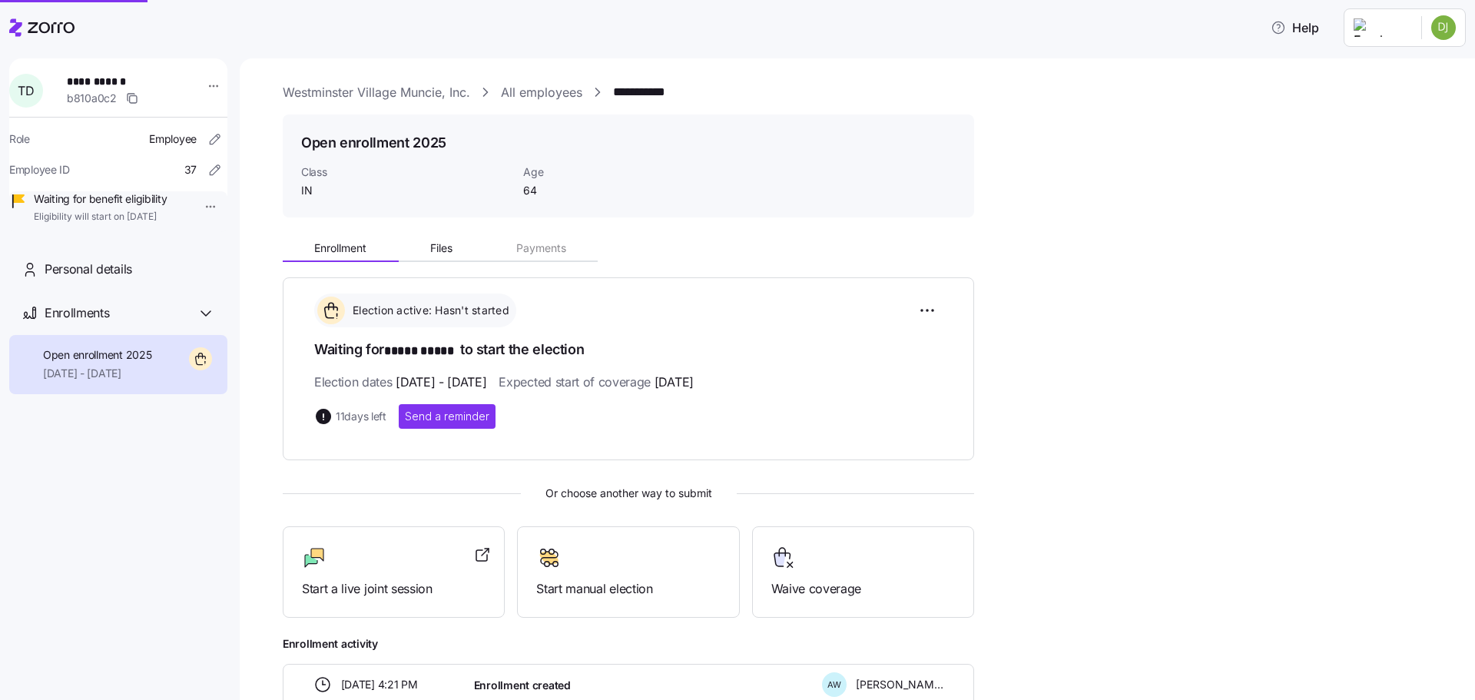
type input "tdobbs12@wvmuncie.com"
click at [208, 81] on html "**********" at bounding box center [737, 345] width 1475 height 691
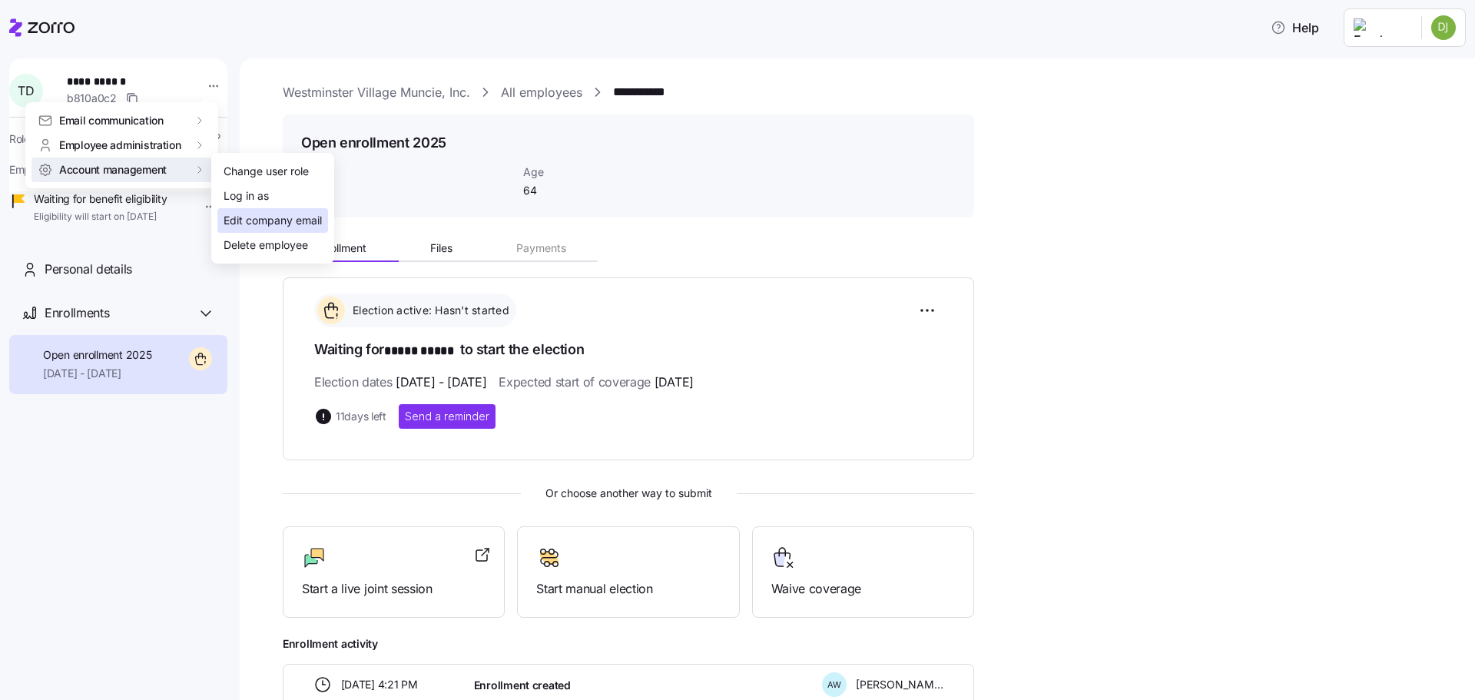
click at [290, 227] on div "Edit company email" at bounding box center [273, 220] width 98 height 17
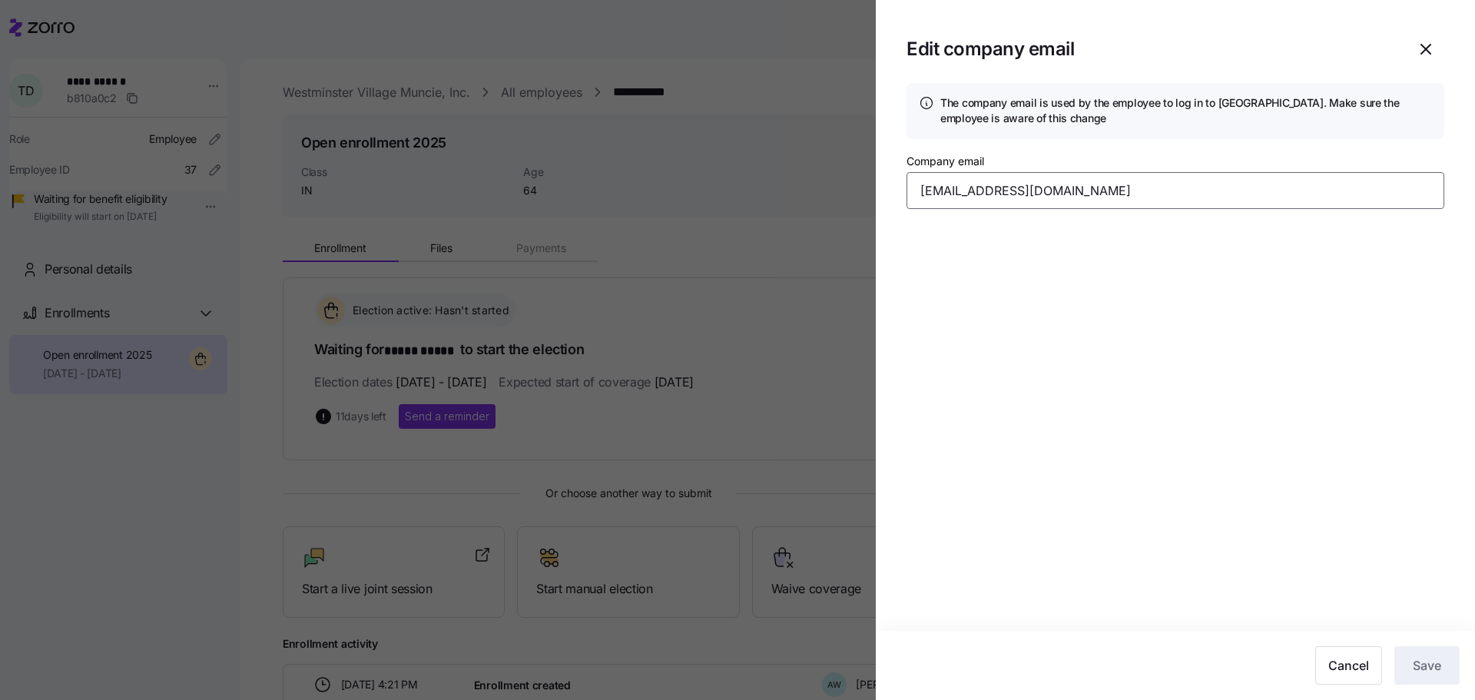
click at [964, 203] on input "tdobbs12@wvmuncie.com" at bounding box center [1176, 190] width 538 height 37
type input "tdobbs@wvmuncie.com"
click at [1435, 672] on span "Save" at bounding box center [1427, 665] width 28 height 18
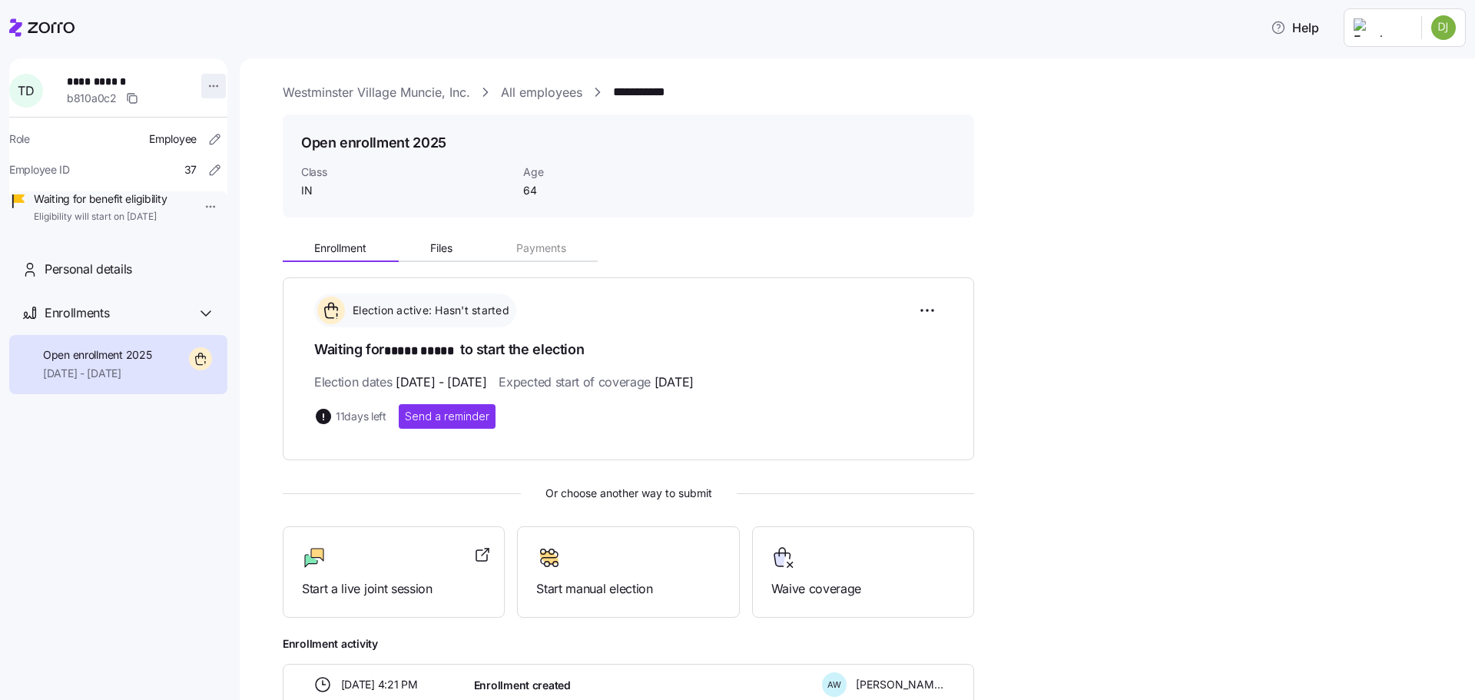
click at [207, 82] on html "**********" at bounding box center [737, 345] width 1475 height 691
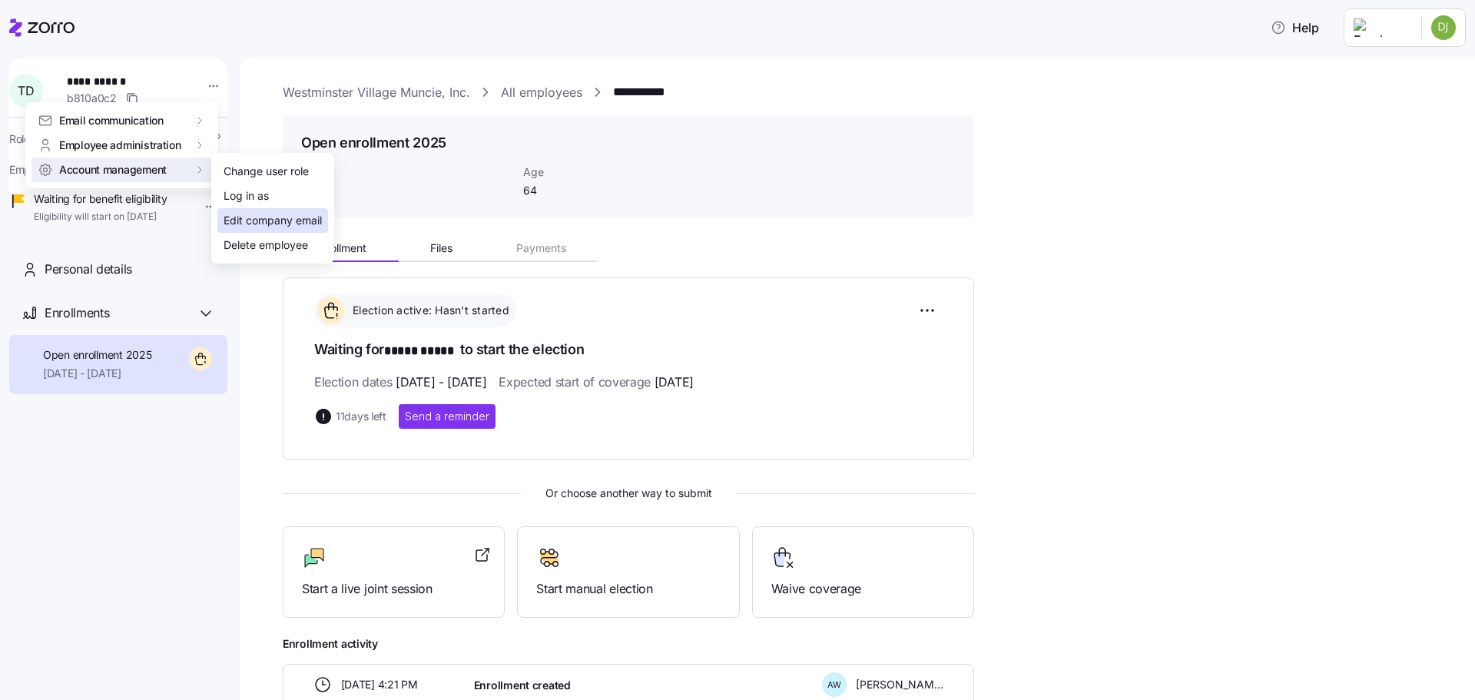
click at [257, 221] on div "Edit company email" at bounding box center [273, 220] width 98 height 17
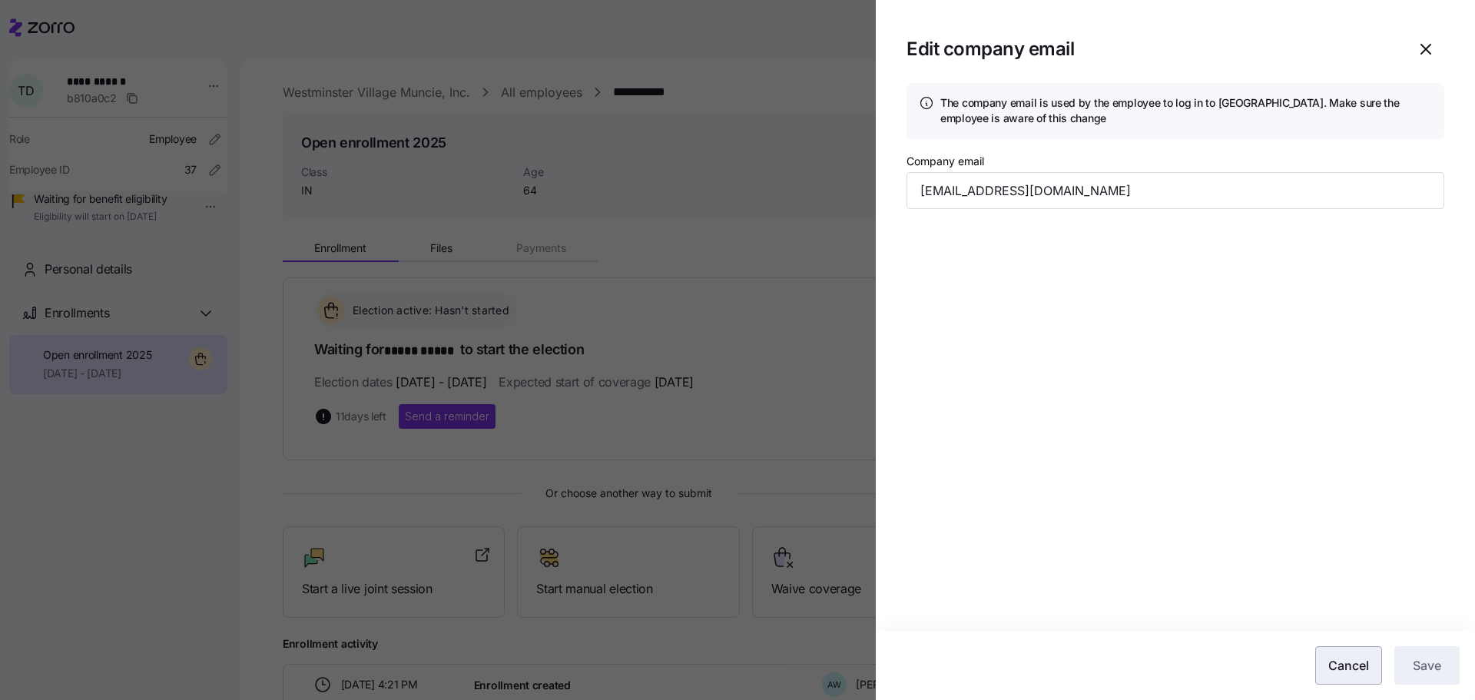
click at [1364, 668] on span "Cancel" at bounding box center [1349, 665] width 41 height 18
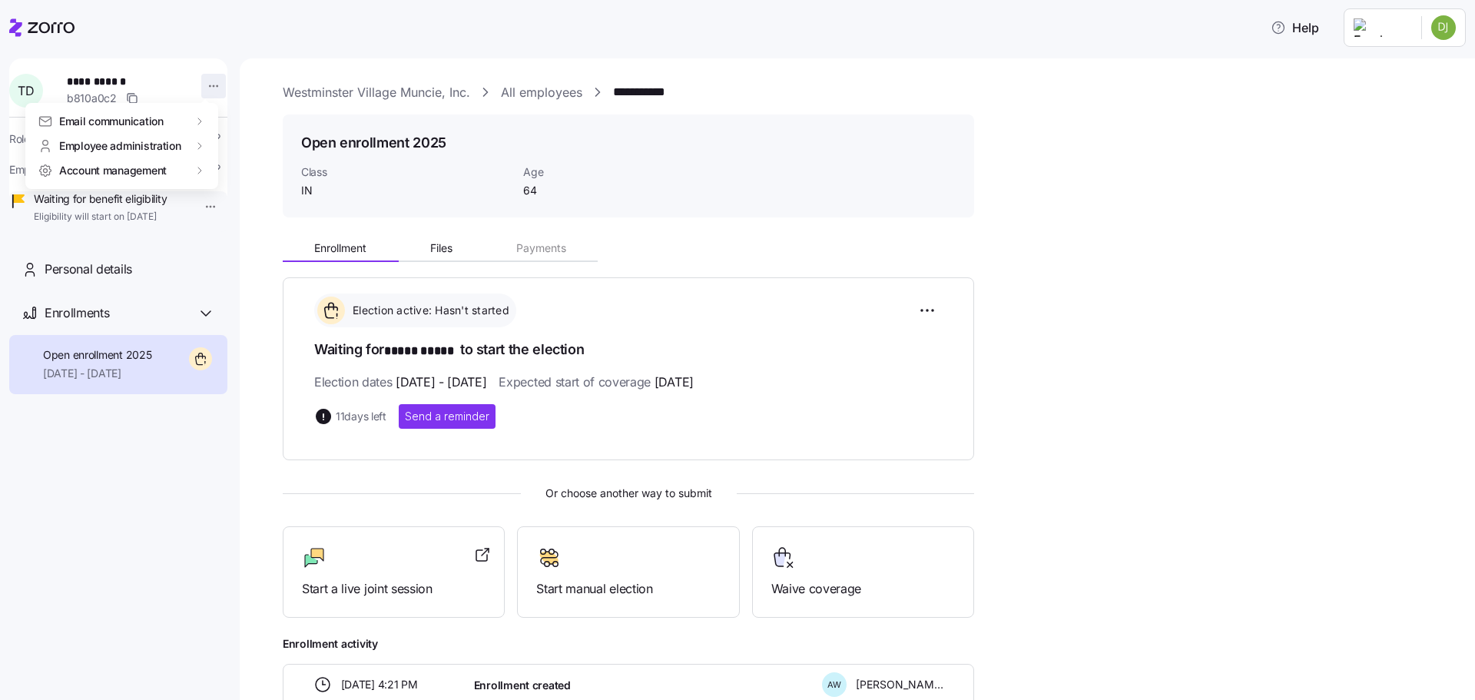
click at [211, 83] on html "**********" at bounding box center [737, 345] width 1475 height 691
click at [246, 121] on div "Account invitation" at bounding box center [269, 122] width 91 height 17
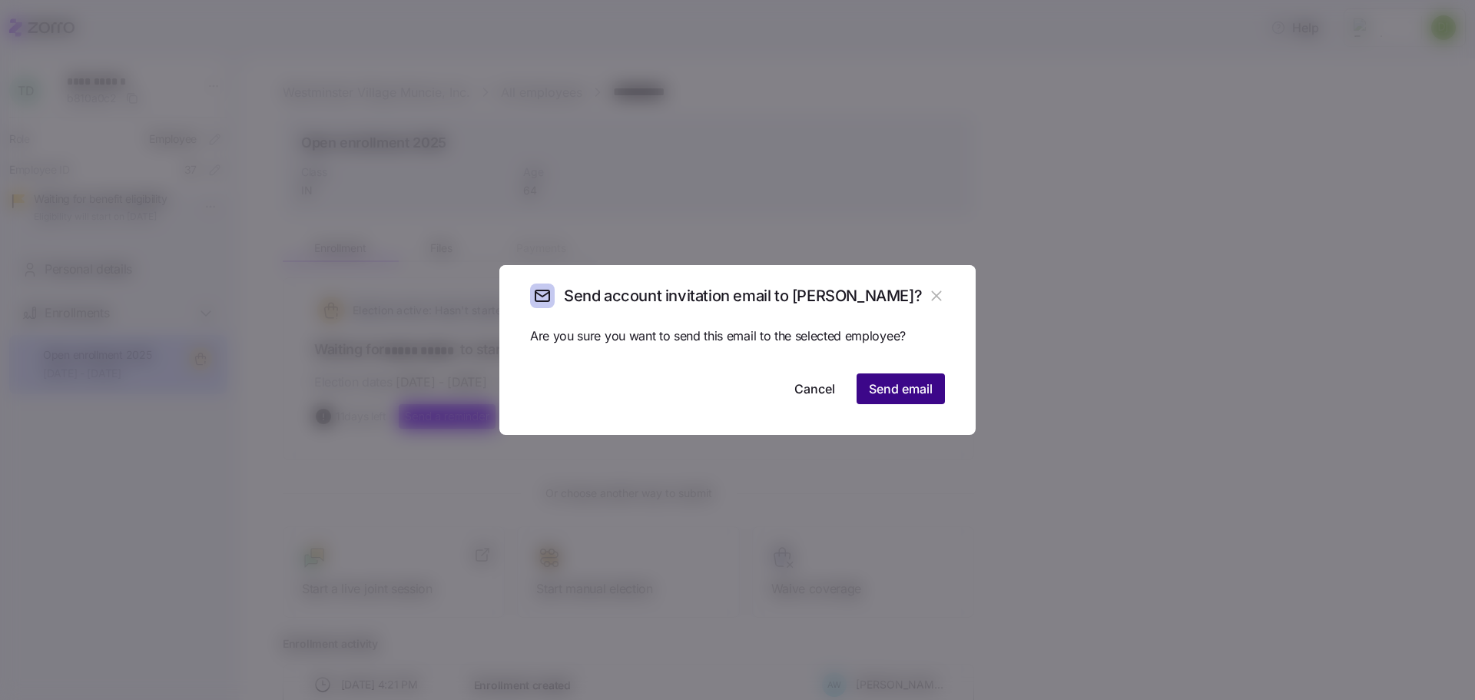
click at [893, 386] on span "Send email" at bounding box center [901, 389] width 64 height 18
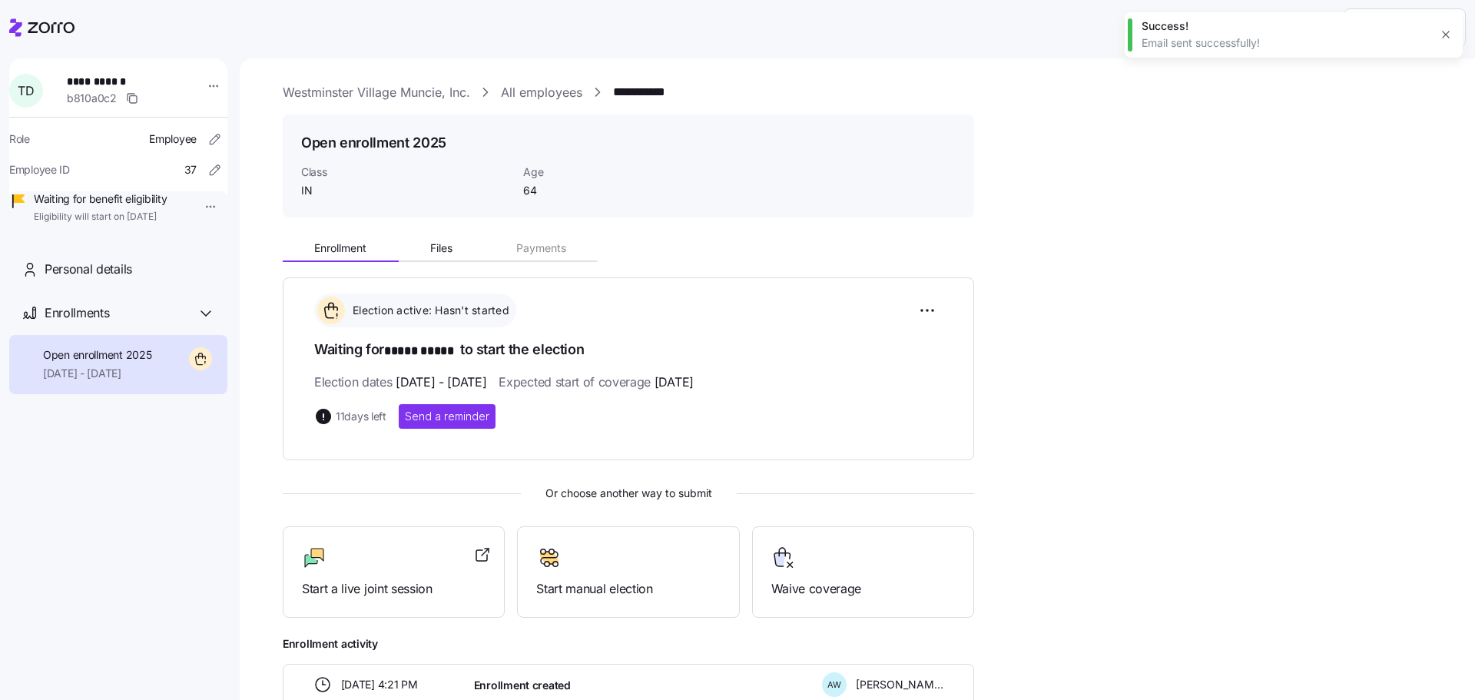
click at [1442, 41] on icon "button" at bounding box center [1446, 34] width 12 height 12
click at [563, 93] on link "All employees" at bounding box center [541, 92] width 81 height 19
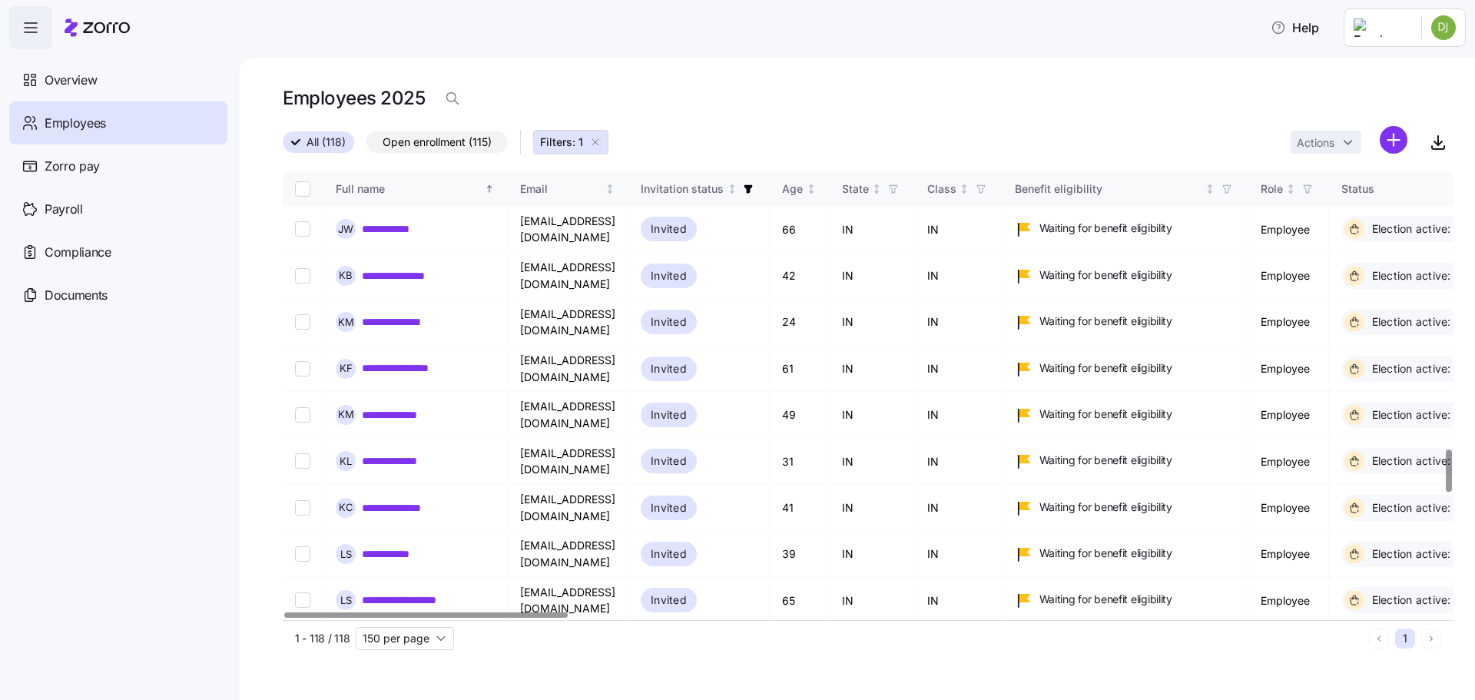
scroll to position [2904, 0]
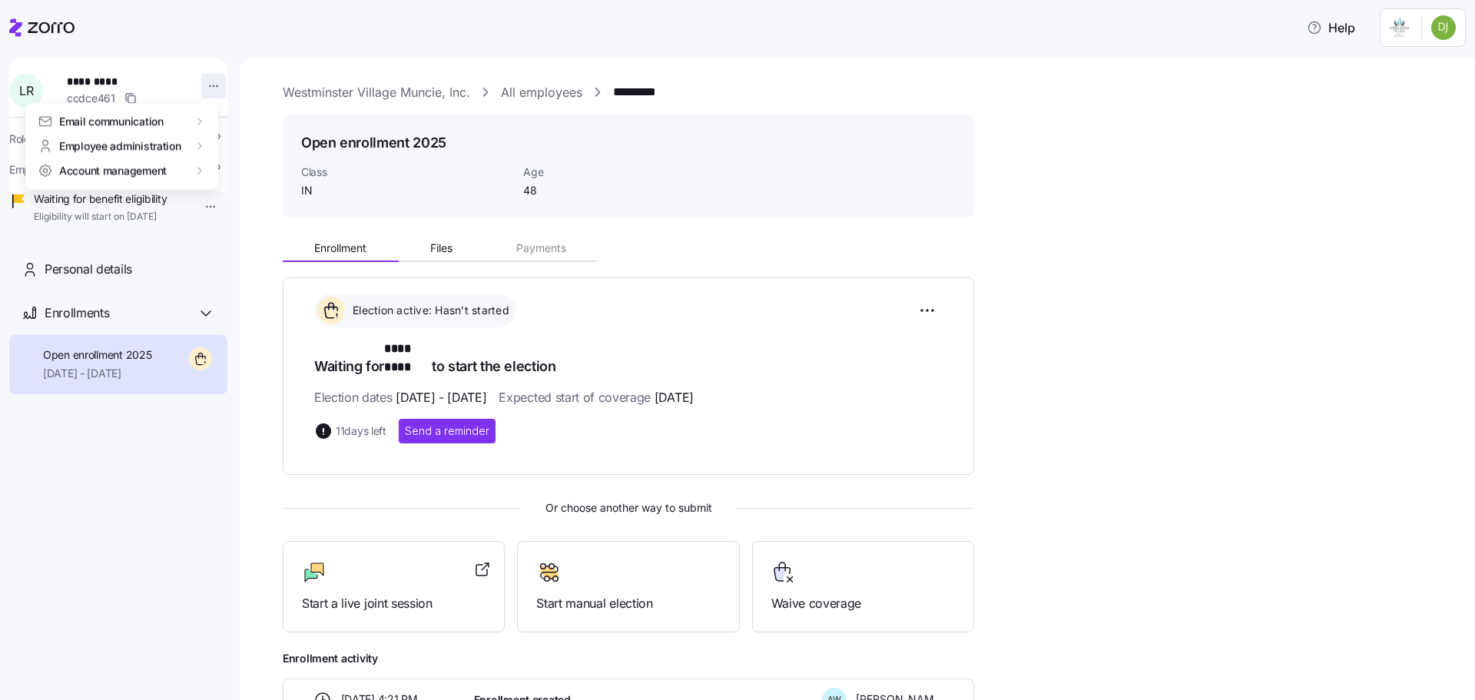
click at [204, 86] on html "Help L R ********* ccdce461 Role Employee Employee ID 11325 Waiting for benefit…" at bounding box center [737, 345] width 1475 height 691
click at [301, 220] on div "Edit company email" at bounding box center [273, 220] width 98 height 17
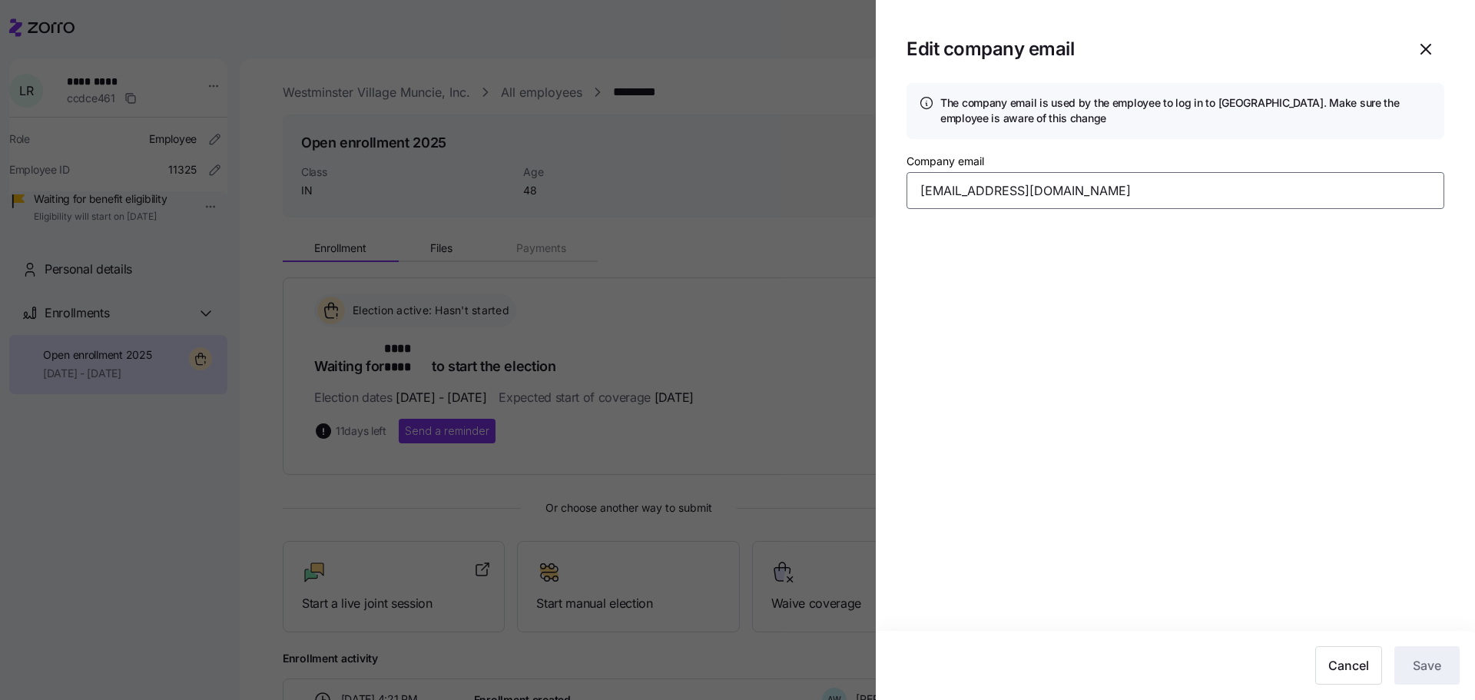
drag, startPoint x: 1042, startPoint y: 190, endPoint x: 862, endPoint y: 188, distance: 179.8
click at [873, 691] on div "Edit company email The company email is used by the employee to log in to Zorro…" at bounding box center [737, 691] width 1475 height 0
type input "lreff76@yahoo.com"
click at [1434, 655] on button "Save" at bounding box center [1427, 665] width 65 height 38
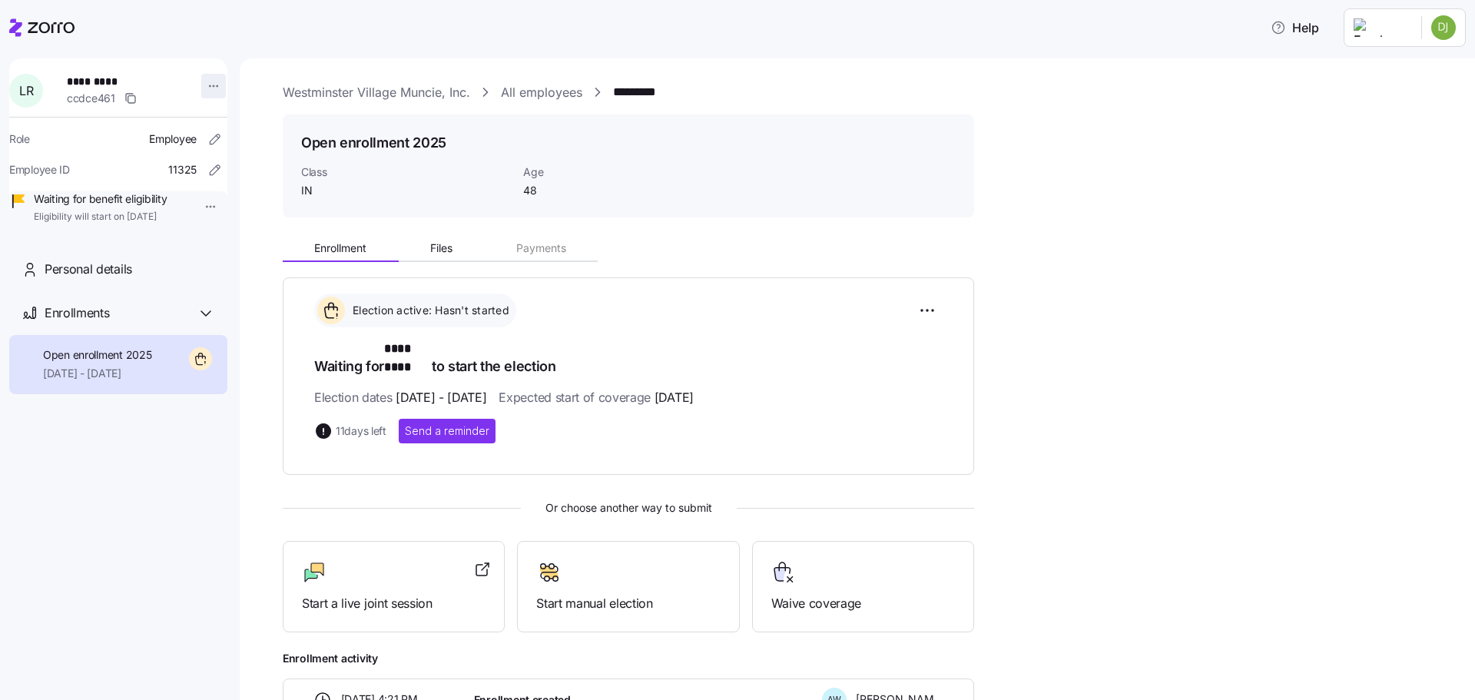
click at [201, 92] on html "Help L R ********* ccdce461 Role Employee Employee ID 11325 Waiting for benefit…" at bounding box center [737, 345] width 1475 height 691
click at [236, 124] on div "Account invitation" at bounding box center [269, 122] width 91 height 17
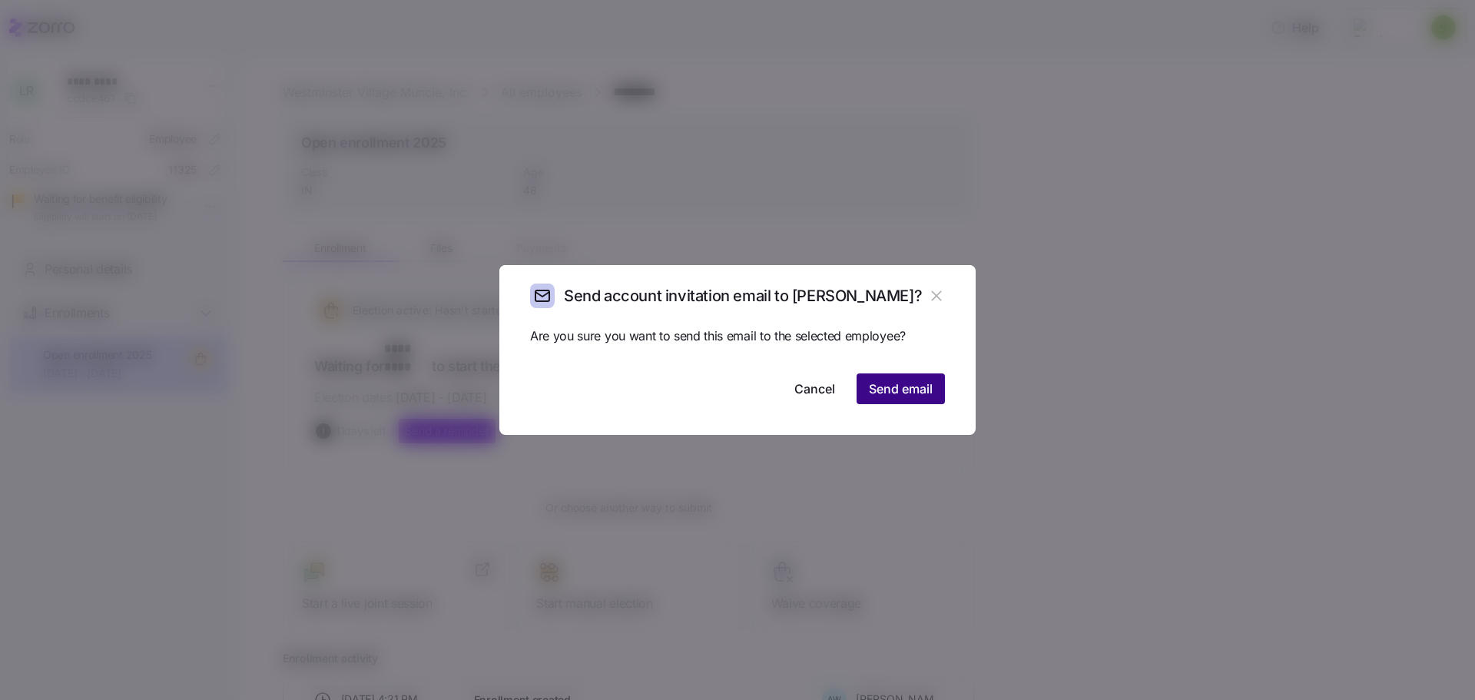
click at [921, 400] on button "Send email" at bounding box center [901, 388] width 88 height 31
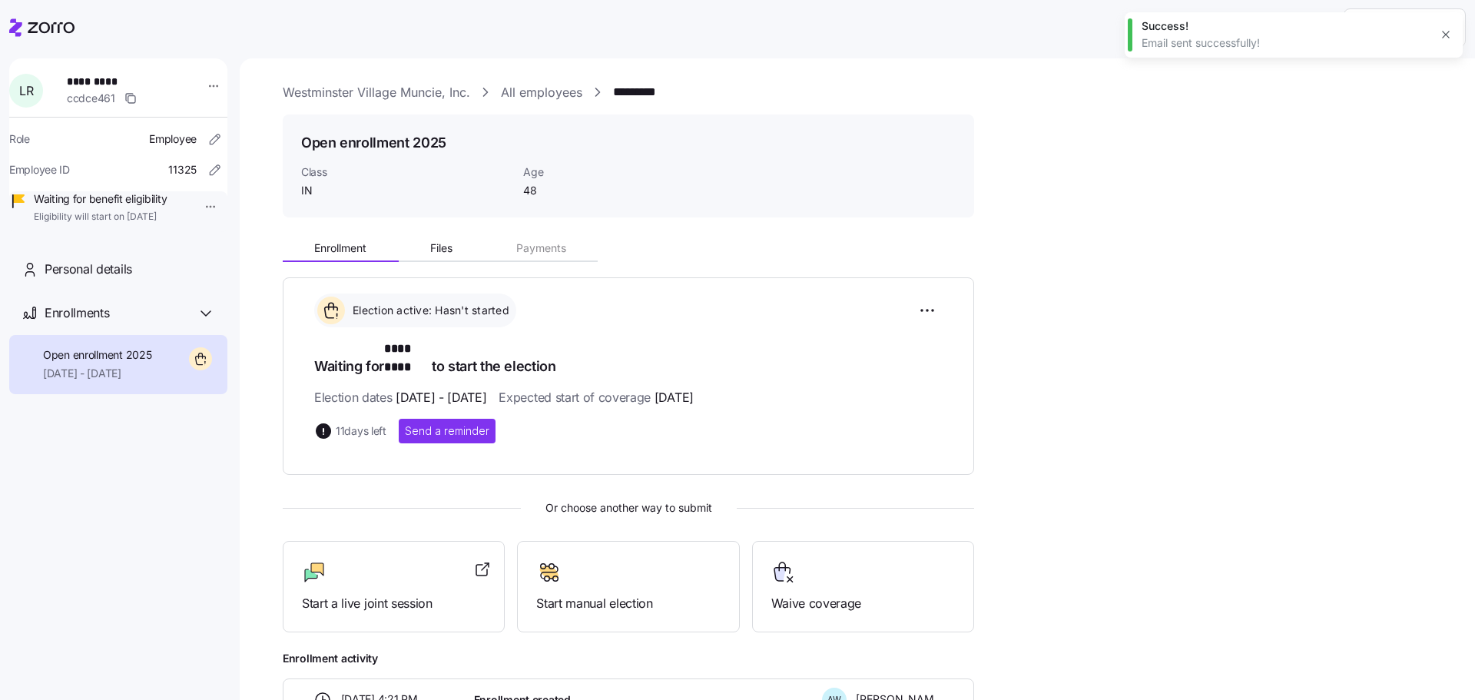
click at [1445, 36] on icon "button" at bounding box center [1446, 34] width 12 height 12
click at [1445, 25] on html "Help L R ********* ccdce461 Role Employee Employee ID 11325 Waiting for benefit…" at bounding box center [737, 345] width 1475 height 691
click at [1425, 127] on div "Log out" at bounding box center [1403, 118] width 114 height 25
